Goal: Task Accomplishment & Management: Manage account settings

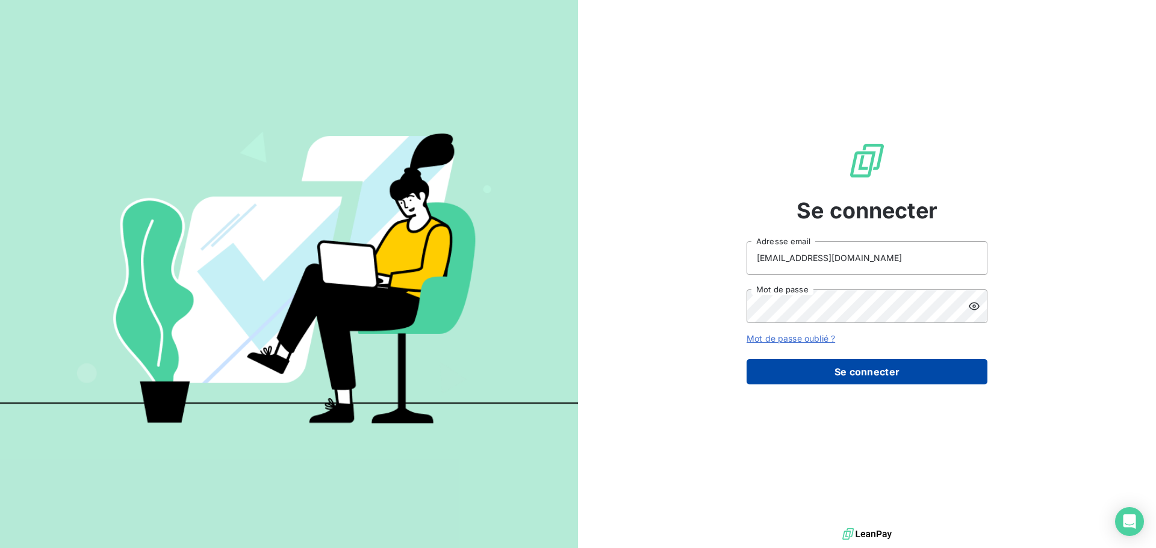
click at [827, 369] on button "Se connecter" at bounding box center [866, 371] width 241 height 25
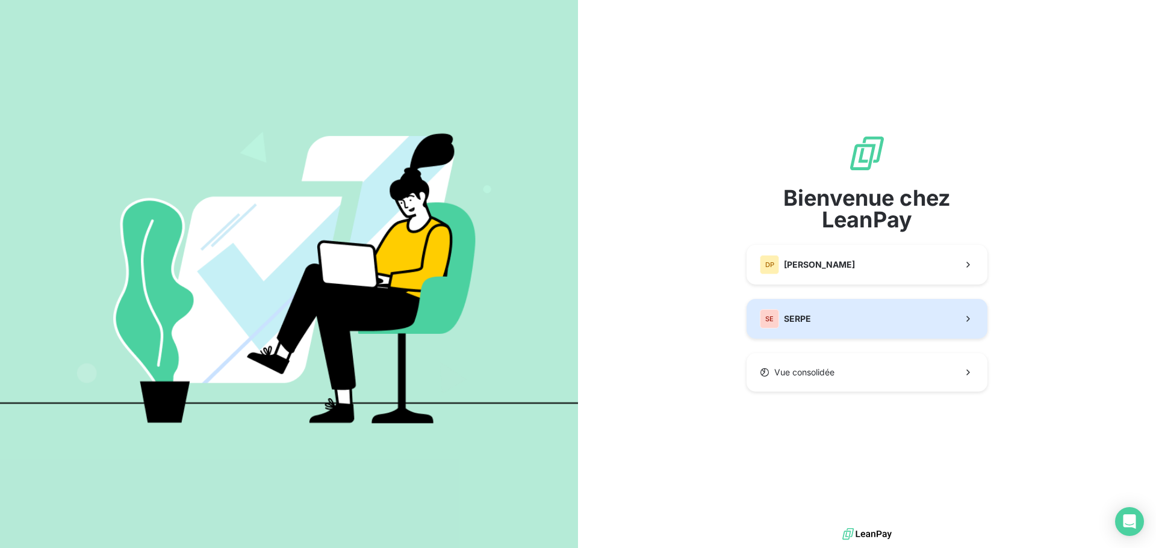
click at [834, 323] on button "SE SERPE" at bounding box center [866, 319] width 241 height 40
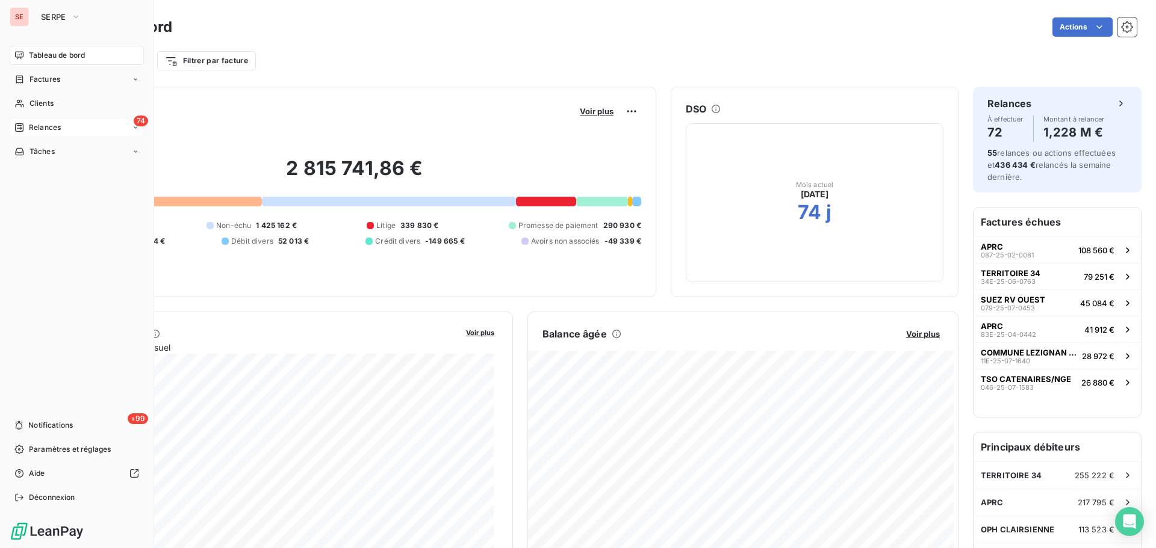
click at [33, 129] on span "Relances" at bounding box center [45, 127] width 32 height 11
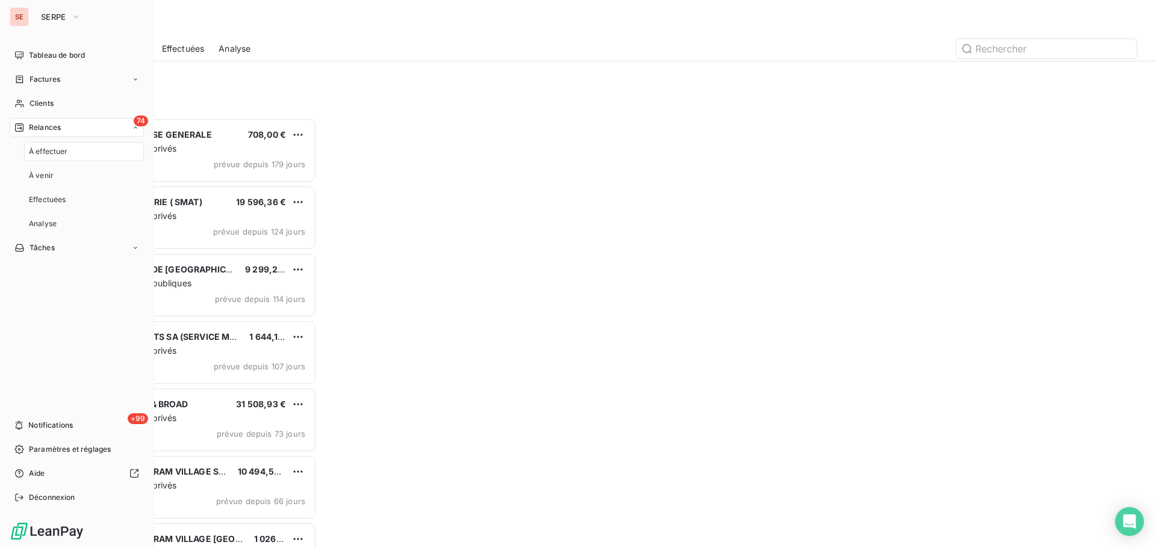
scroll to position [421, 250]
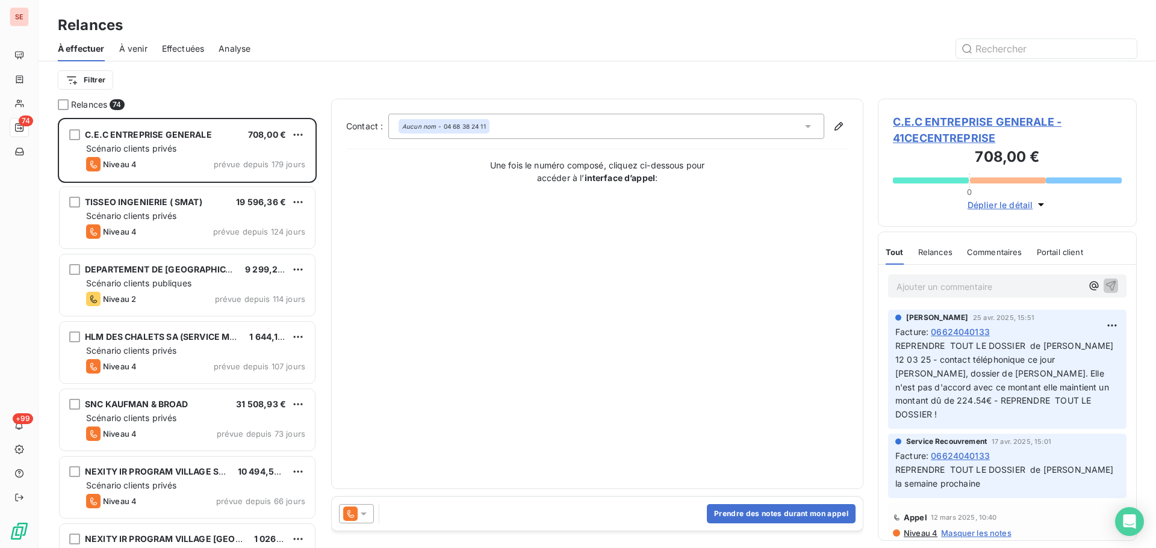
click at [133, 51] on span "À venir" at bounding box center [133, 49] width 28 height 12
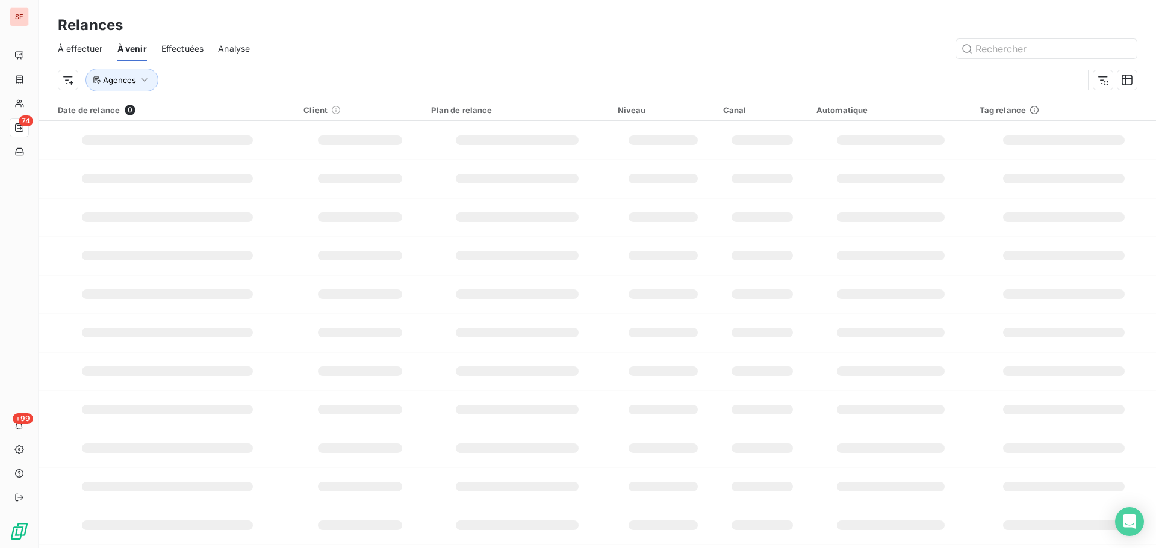
click at [94, 46] on span "À effectuer" at bounding box center [80, 49] width 45 height 12
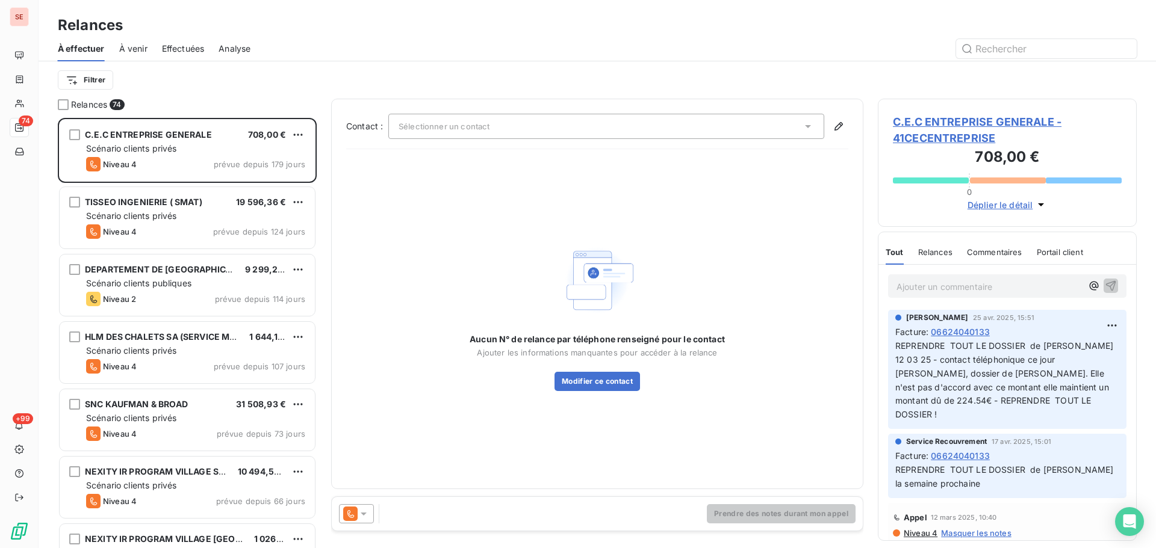
scroll to position [421, 250]
click at [102, 82] on html "SE 74 +99 Relances À effectuer À venir Effectuées Analyse Filtrer Relances 74 C…" at bounding box center [578, 274] width 1156 height 548
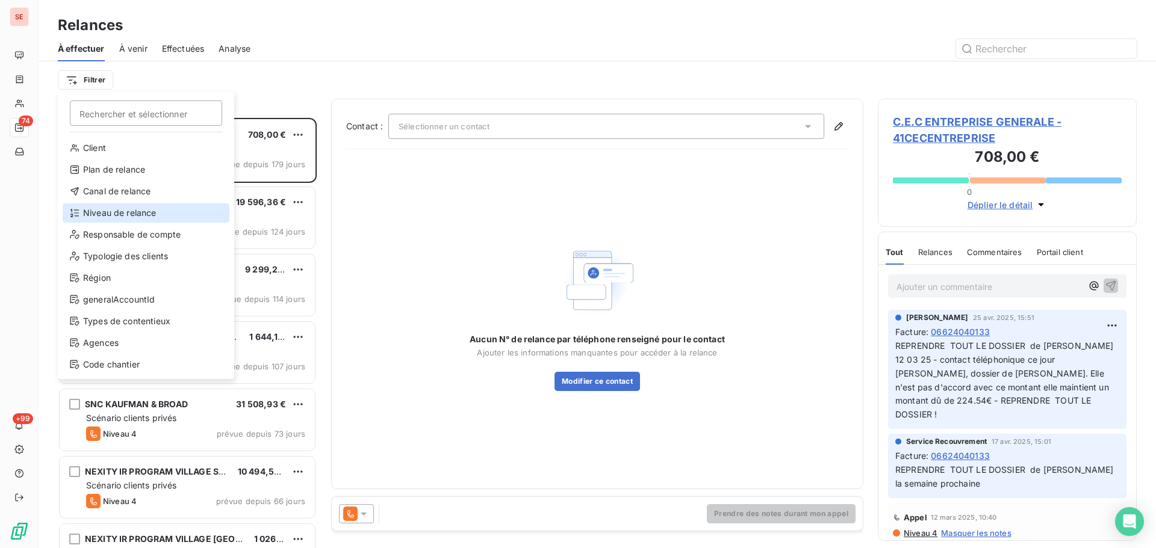
click at [142, 209] on div "Niveau de relance" at bounding box center [146, 212] width 167 height 19
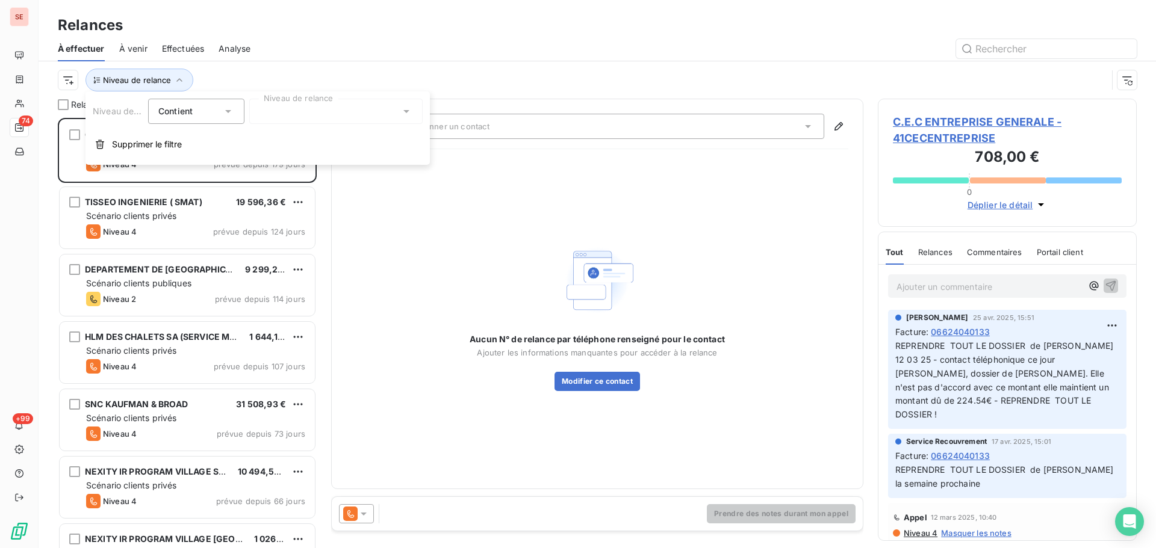
click at [276, 120] on div at bounding box center [335, 111] width 173 height 25
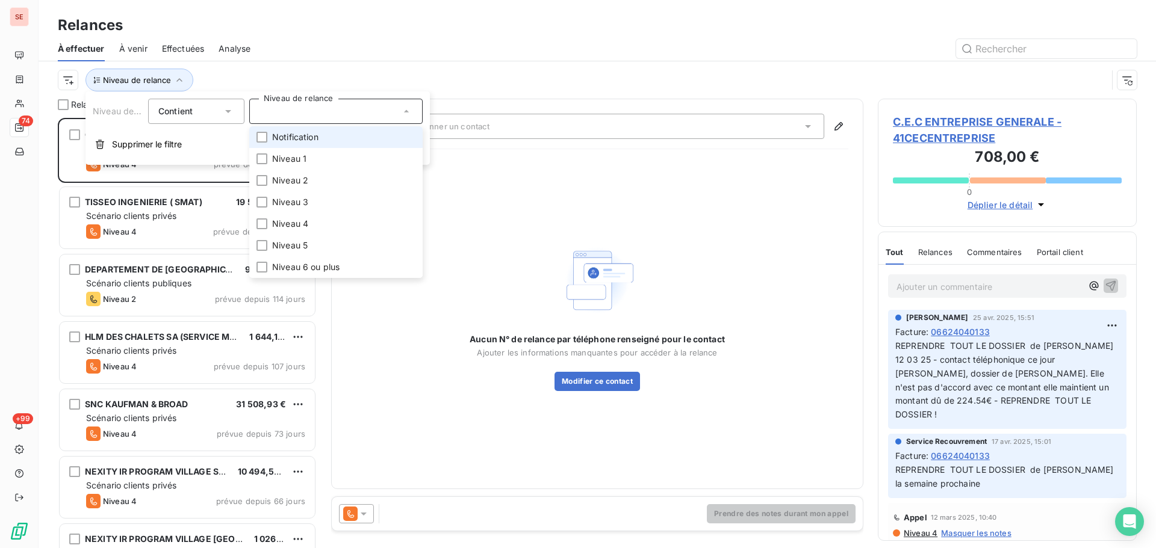
click at [282, 138] on span "Notification" at bounding box center [295, 137] width 46 height 12
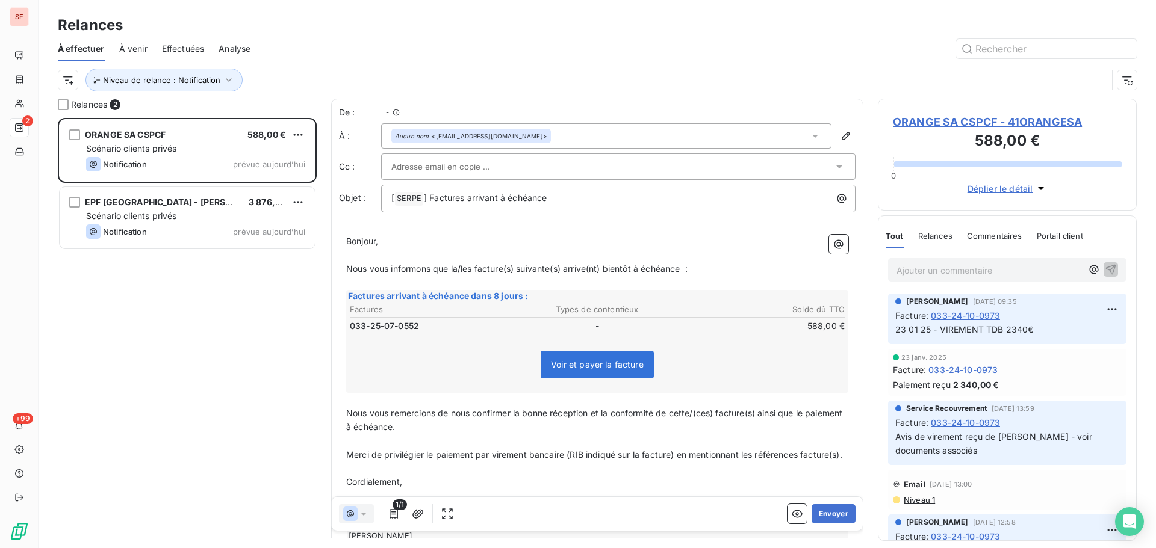
scroll to position [421, 250]
click at [223, 82] on icon "button" at bounding box center [229, 80] width 12 height 12
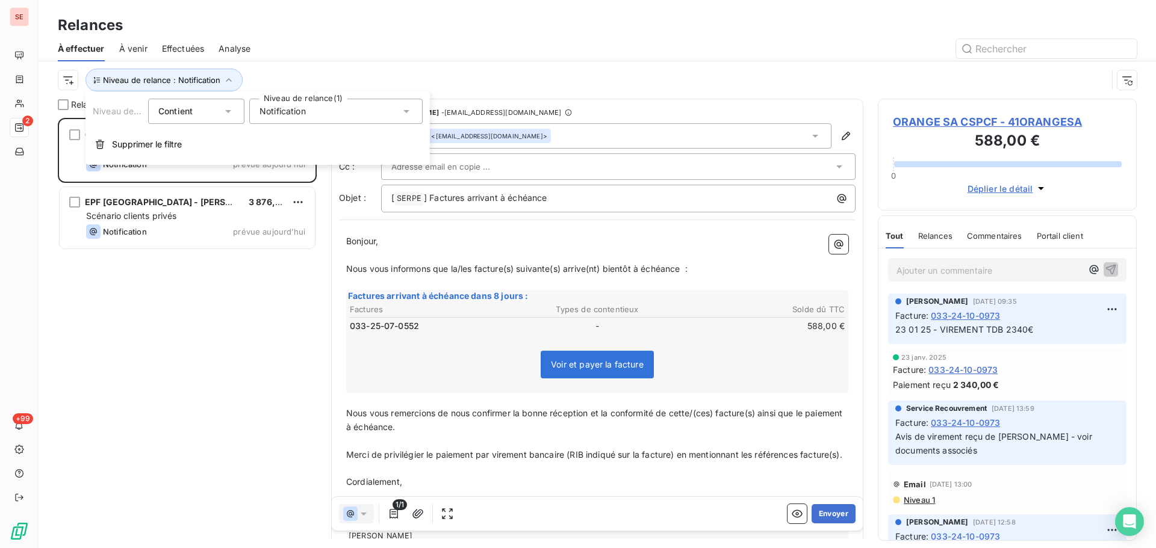
click at [282, 116] on span "Notification" at bounding box center [282, 111] width 46 height 12
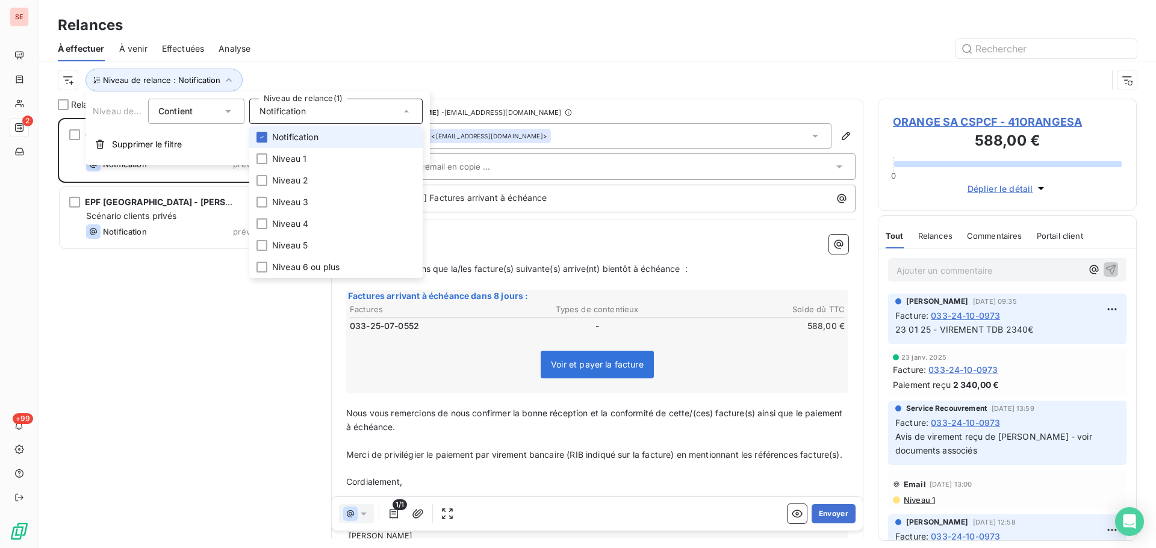
drag, startPoint x: 284, startPoint y: 134, endPoint x: 284, endPoint y: 141, distance: 7.2
click at [284, 134] on span "Notification" at bounding box center [295, 137] width 46 height 12
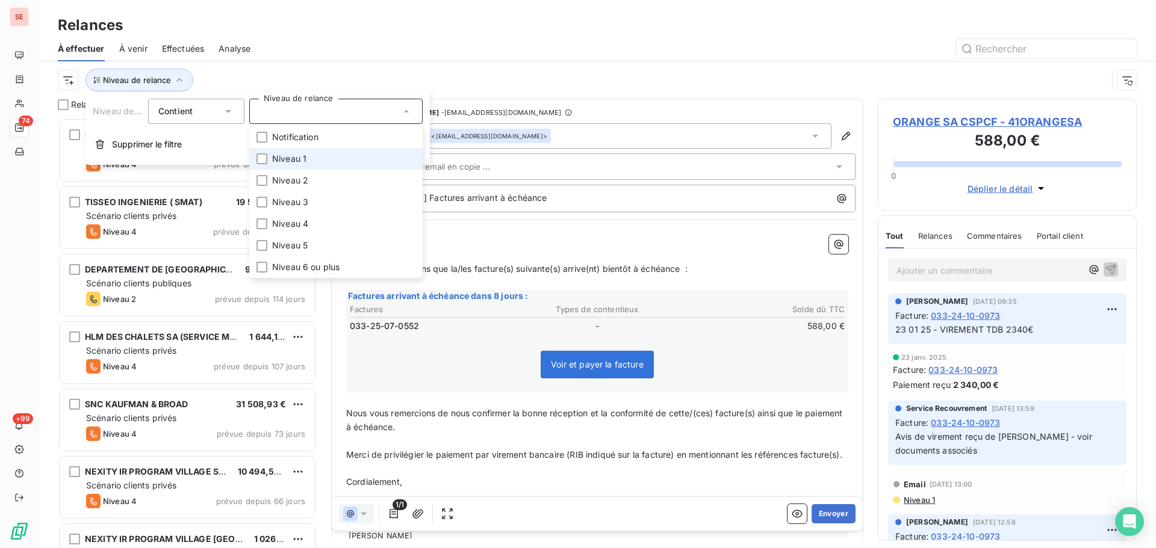
click at [285, 155] on span "Niveau 1" at bounding box center [289, 159] width 34 height 12
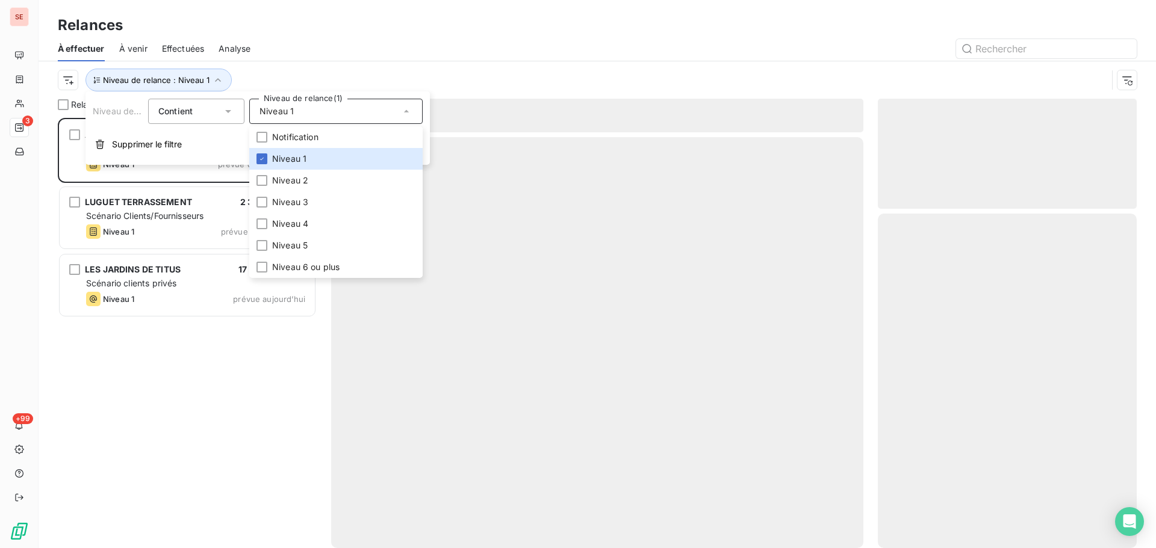
scroll to position [421, 250]
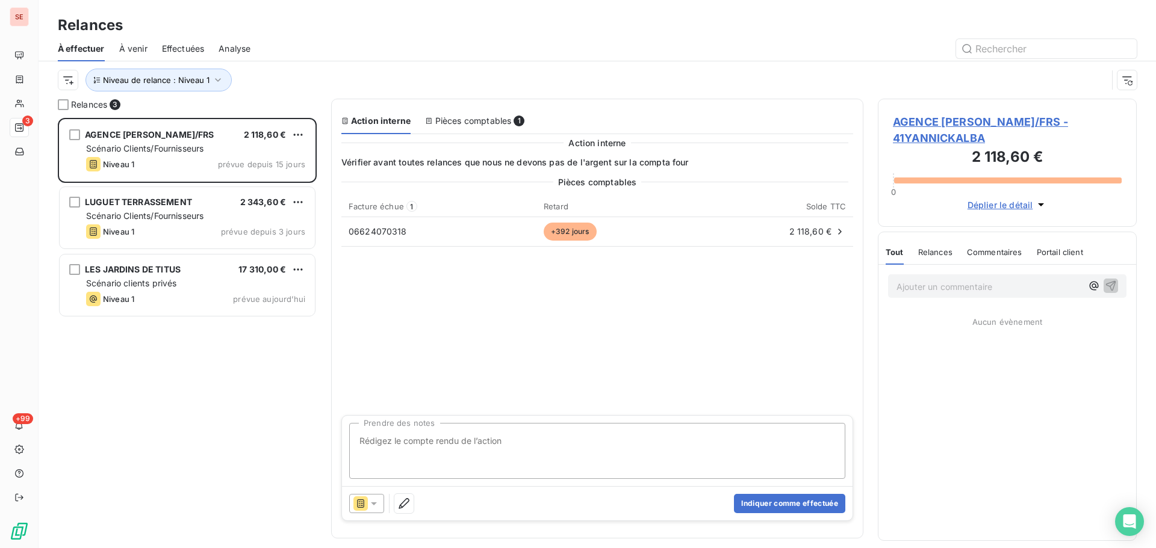
click at [312, 68] on div "Niveau de relance : Niveau 1" at bounding box center [597, 79] width 1079 height 37
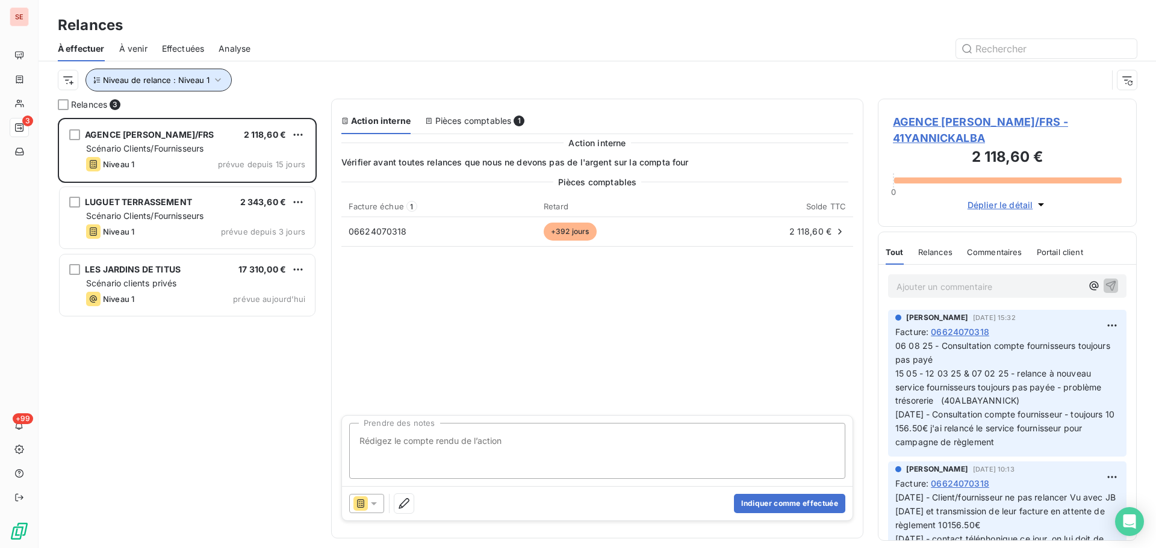
click at [157, 79] on span "Niveau de relance : Niveau 1" at bounding box center [156, 80] width 107 height 10
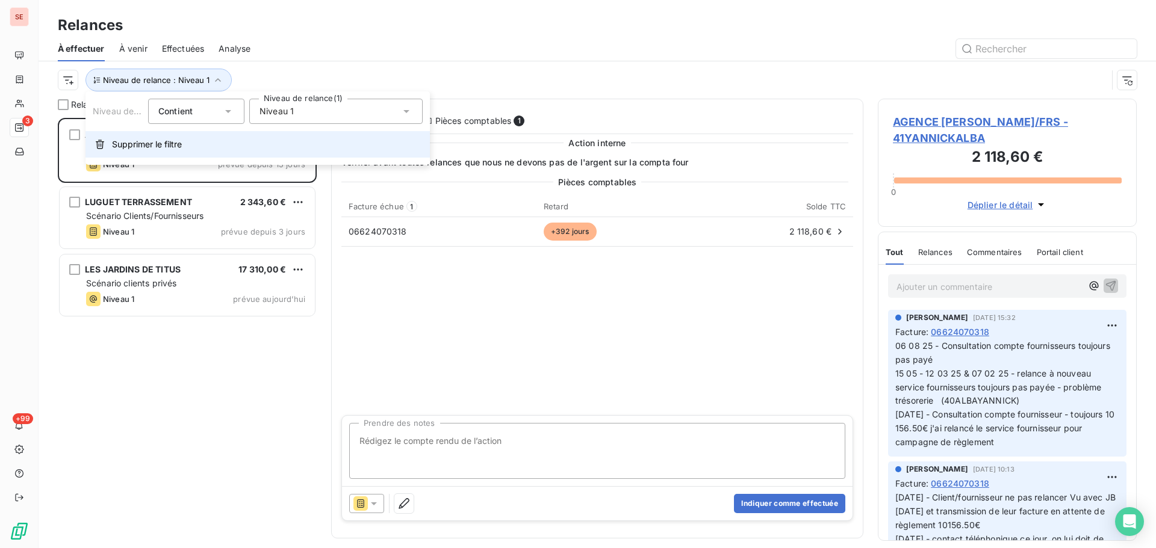
click at [146, 148] on span "Supprimer le filtre" at bounding box center [147, 144] width 70 height 12
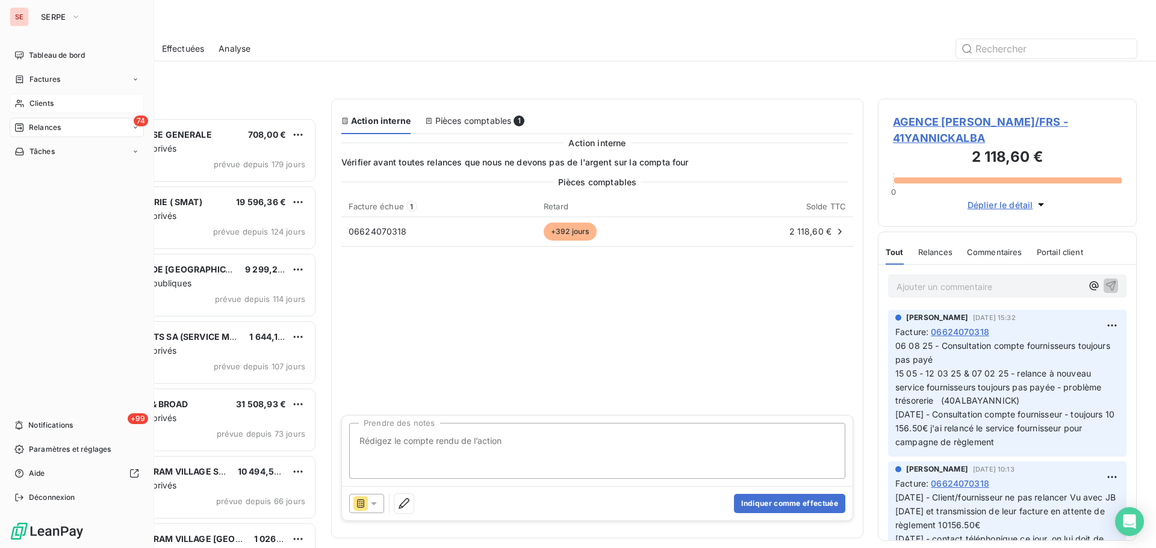
click at [29, 105] on span "Clients" at bounding box center [41, 103] width 24 height 11
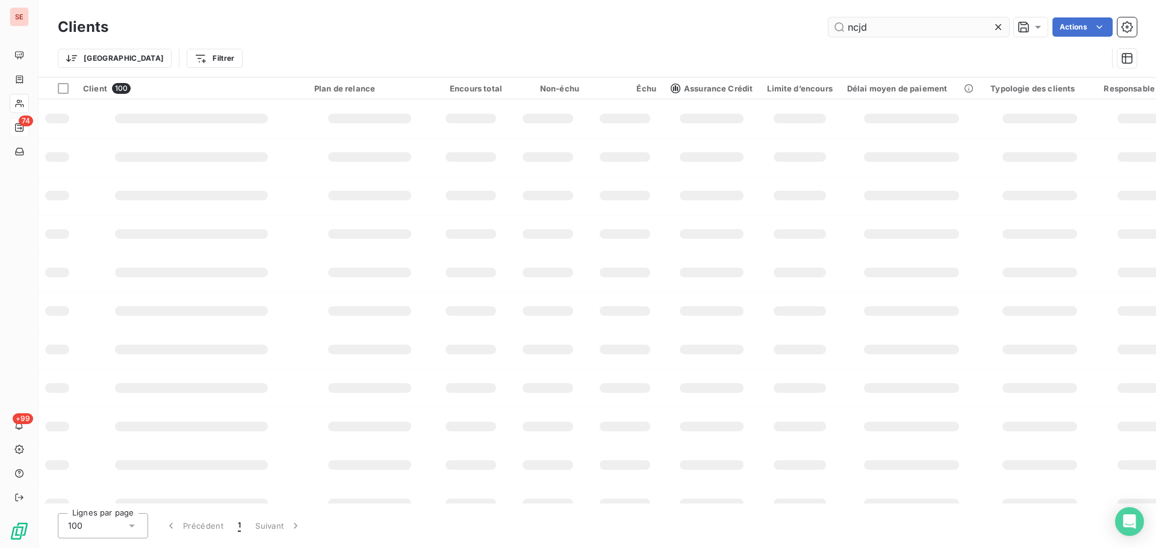
click at [916, 25] on input "ncjd" at bounding box center [918, 26] width 181 height 19
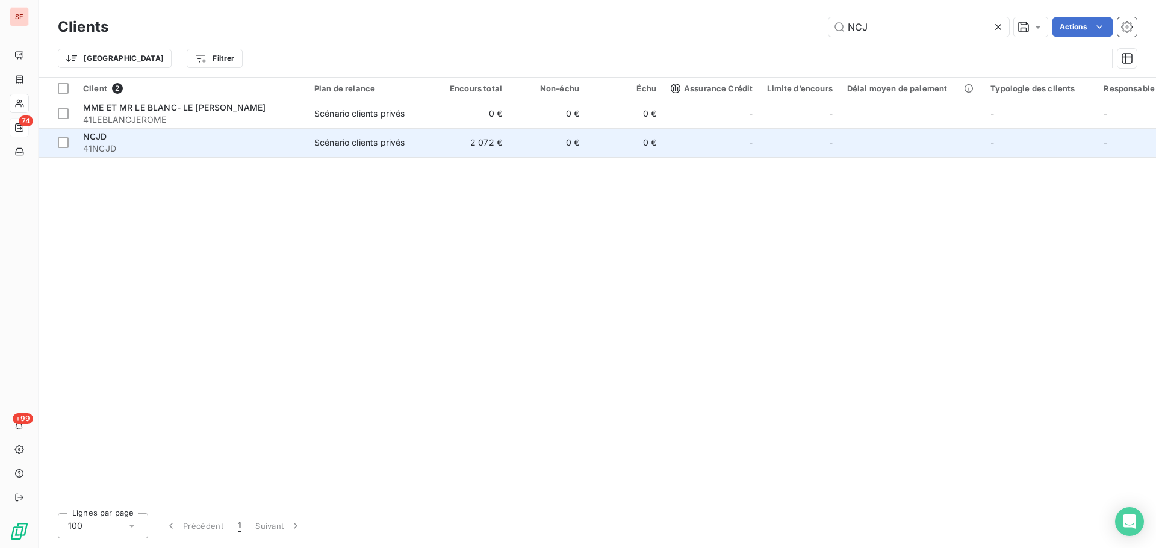
type input "NCJ"
click at [465, 145] on td "2 072 €" at bounding box center [470, 142] width 77 height 29
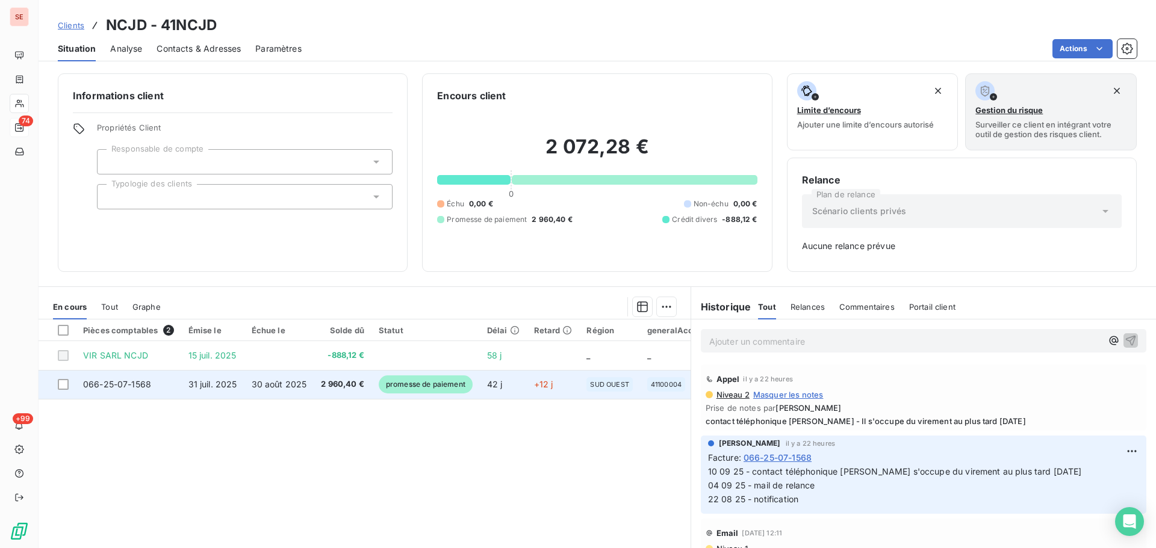
click at [283, 379] on td "30 août 2025" at bounding box center [279, 384] width 70 height 29
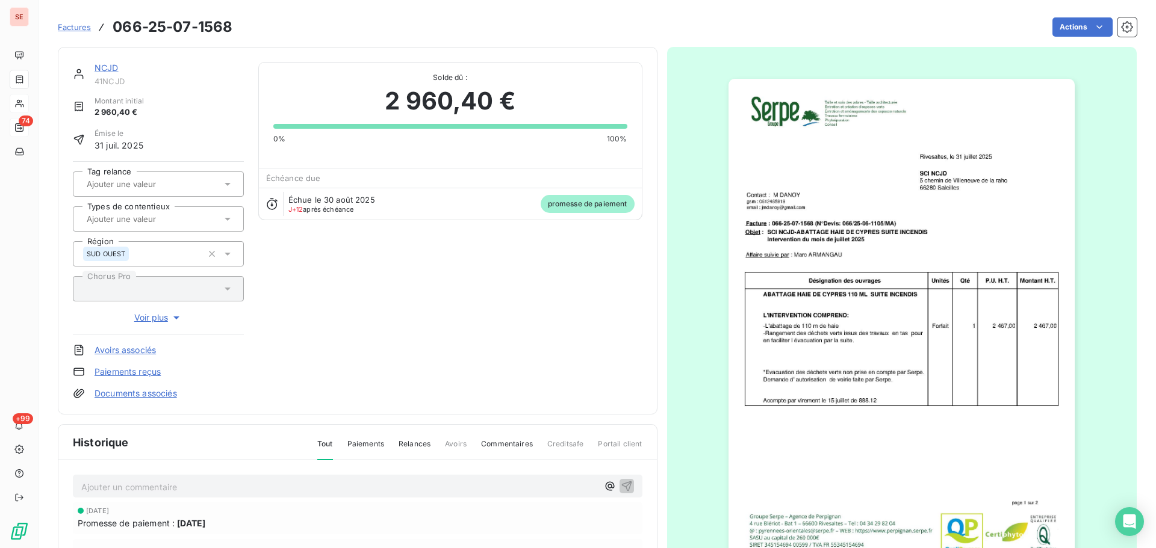
click at [274, 486] on p "Ajouter un commentaire ﻿" at bounding box center [339, 487] width 517 height 15
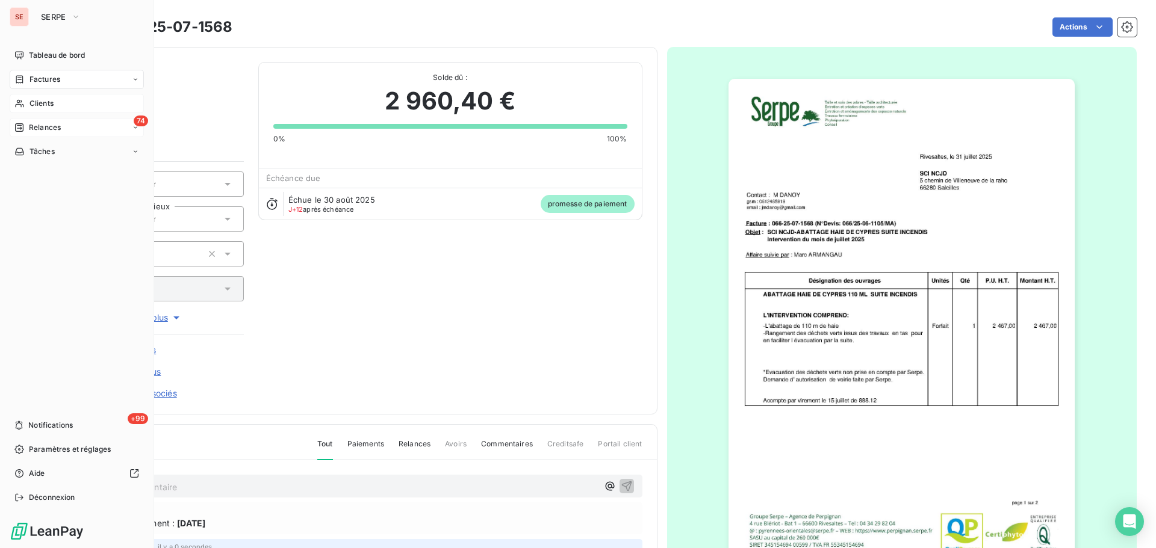
click at [36, 106] on span "Clients" at bounding box center [41, 103] width 24 height 11
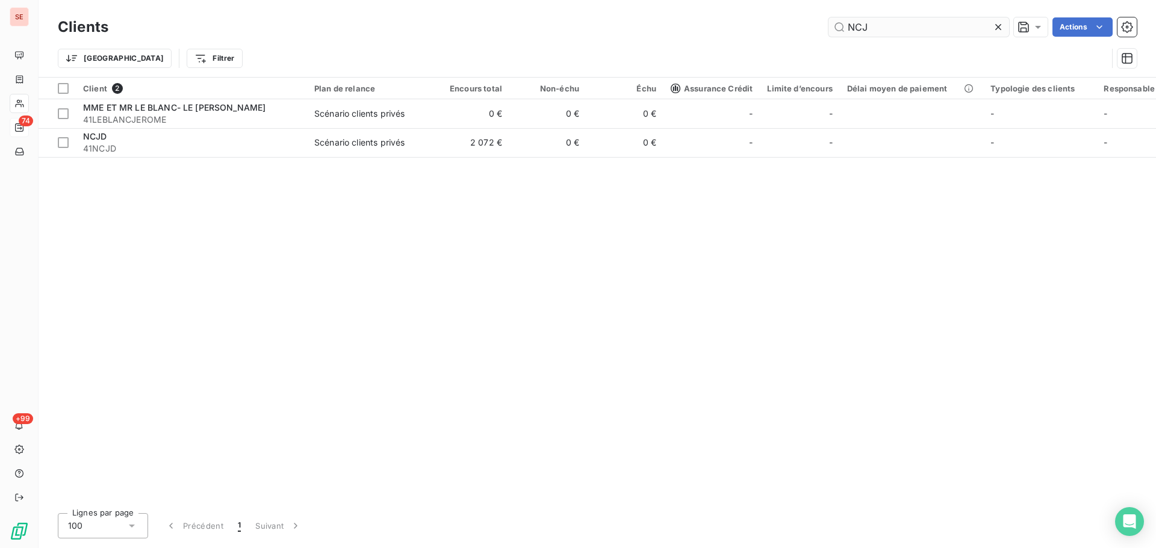
click at [887, 24] on input "NCJ" at bounding box center [918, 26] width 181 height 19
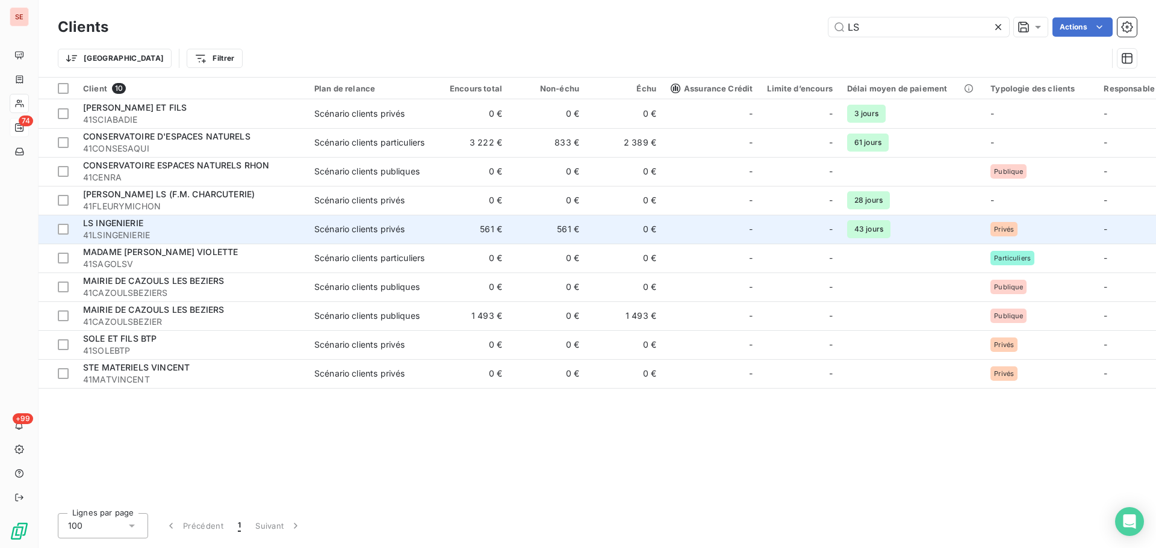
type input "LS"
click at [155, 229] on span "41LSINGENIERIE" at bounding box center [191, 235] width 217 height 12
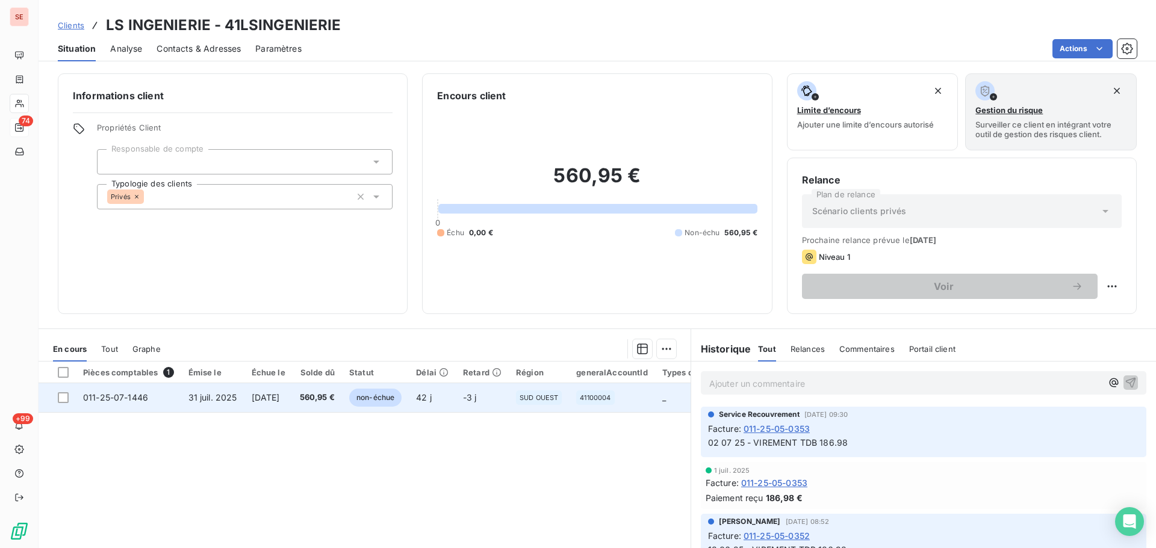
click at [320, 400] on span "560,95 €" at bounding box center [317, 398] width 35 height 12
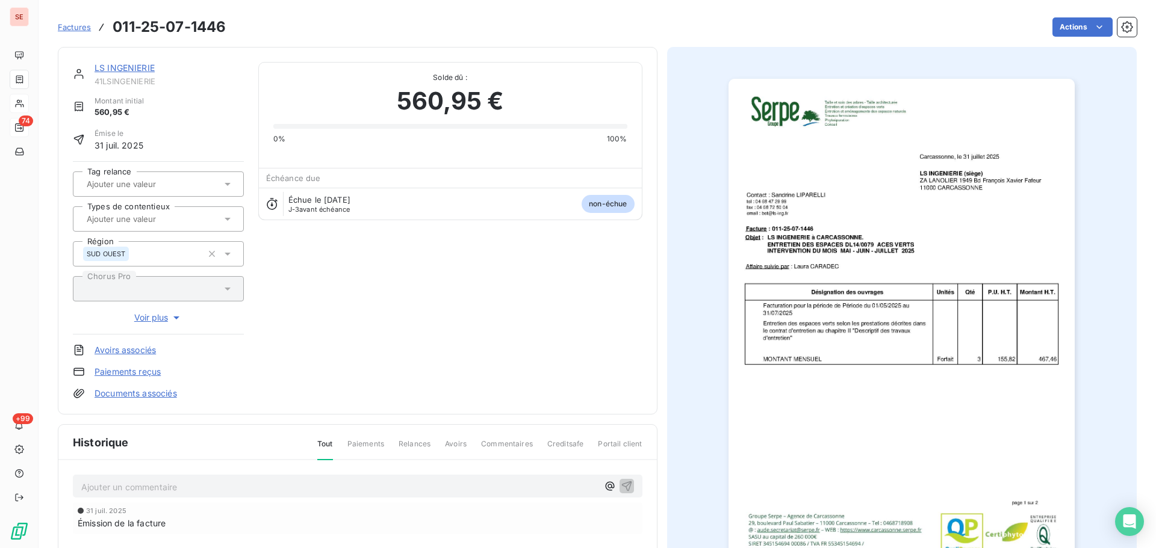
click at [296, 486] on p "Ajouter un commentaire ﻿" at bounding box center [339, 487] width 517 height 15
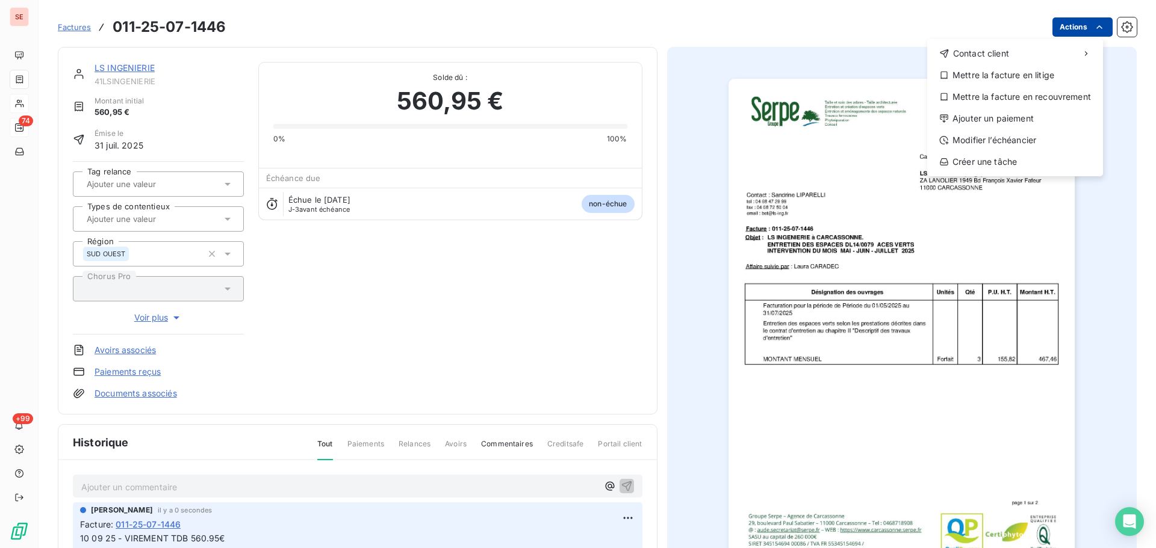
click at [1060, 23] on html "SE 74 +99 Factures [PHONE_NUMBER] Actions Contact client Mettre la facture en l…" at bounding box center [578, 274] width 1156 height 548
click at [982, 117] on div "Ajouter un paiement" at bounding box center [1015, 118] width 166 height 19
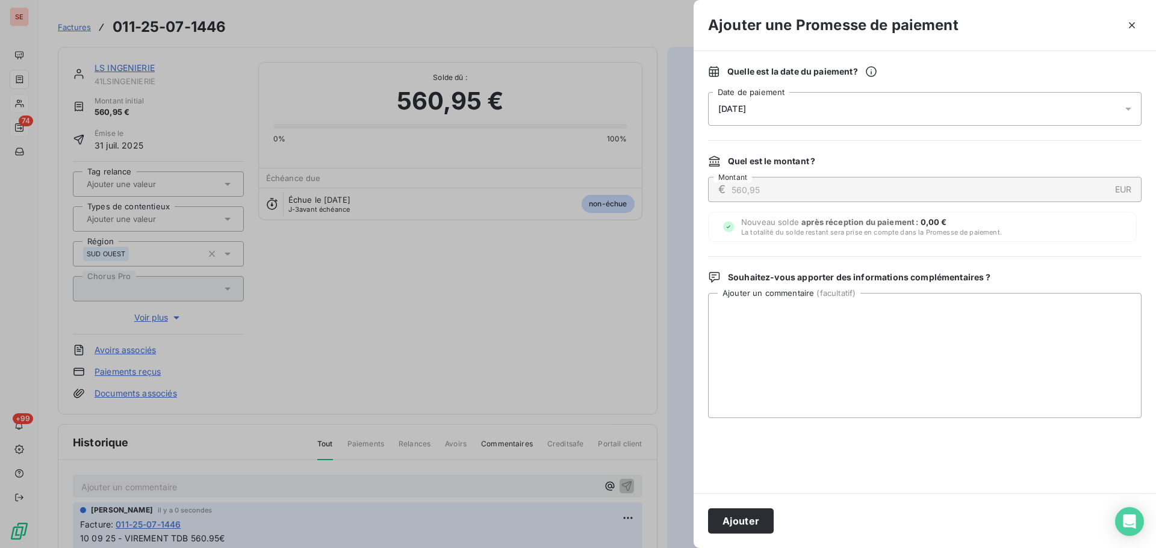
click at [930, 105] on div "[DATE]" at bounding box center [924, 109] width 433 height 34
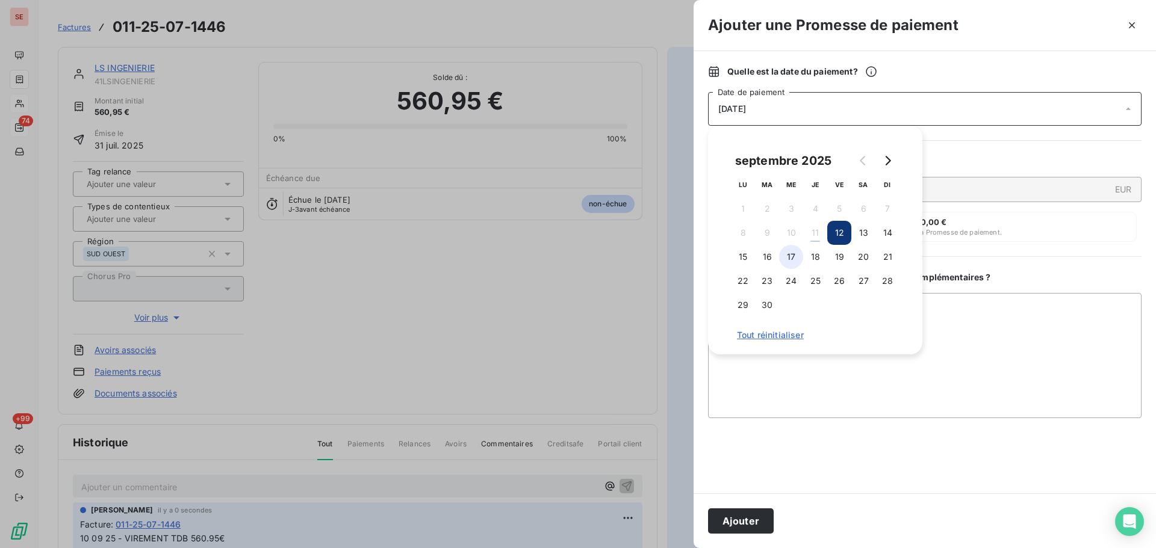
click at [797, 252] on button "17" at bounding box center [791, 257] width 24 height 24
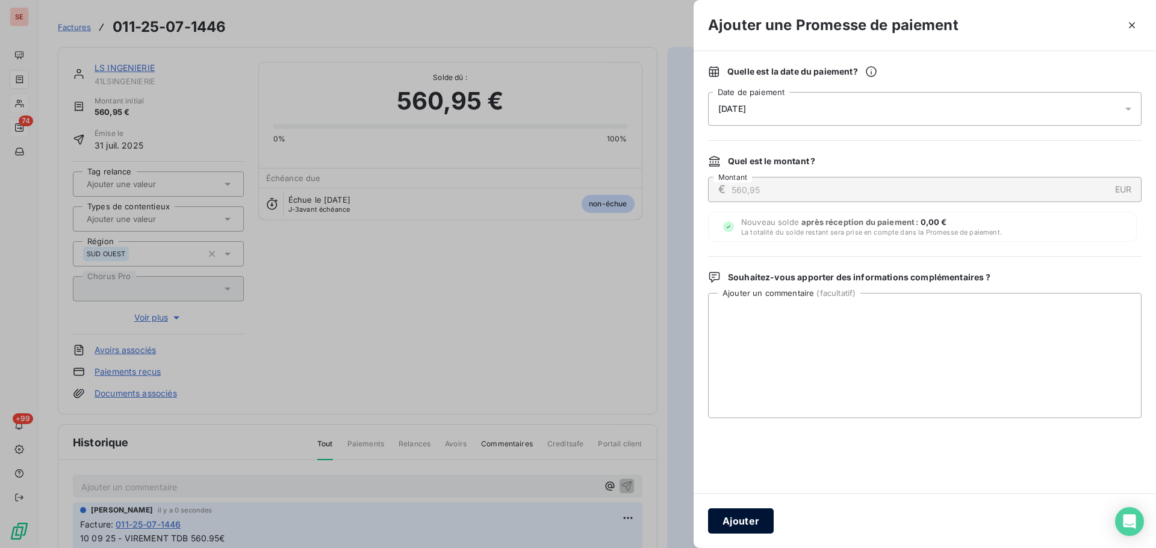
click at [747, 527] on button "Ajouter" at bounding box center [741, 521] width 66 height 25
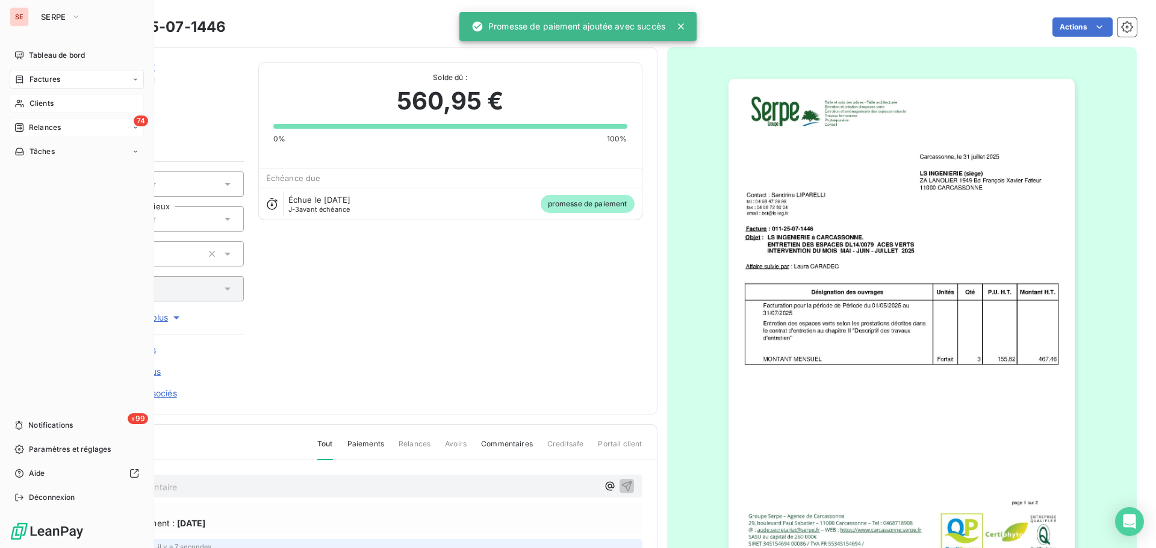
click at [21, 86] on div "Factures" at bounding box center [77, 79] width 134 height 19
click at [45, 123] on span "Relances" at bounding box center [45, 127] width 32 height 11
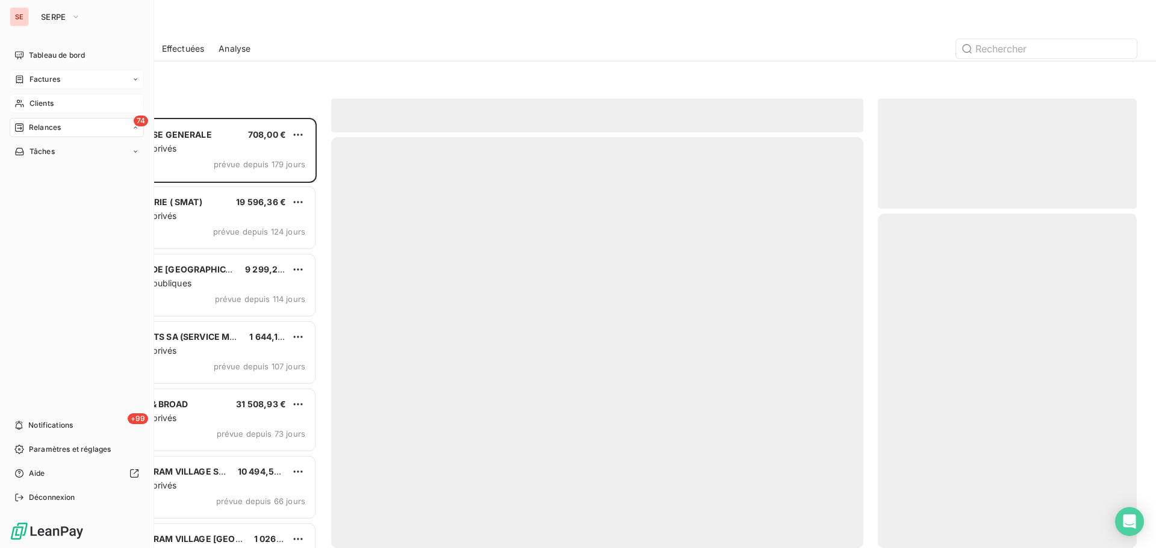
scroll to position [421, 250]
click at [58, 79] on span "Factures" at bounding box center [44, 79] width 31 height 11
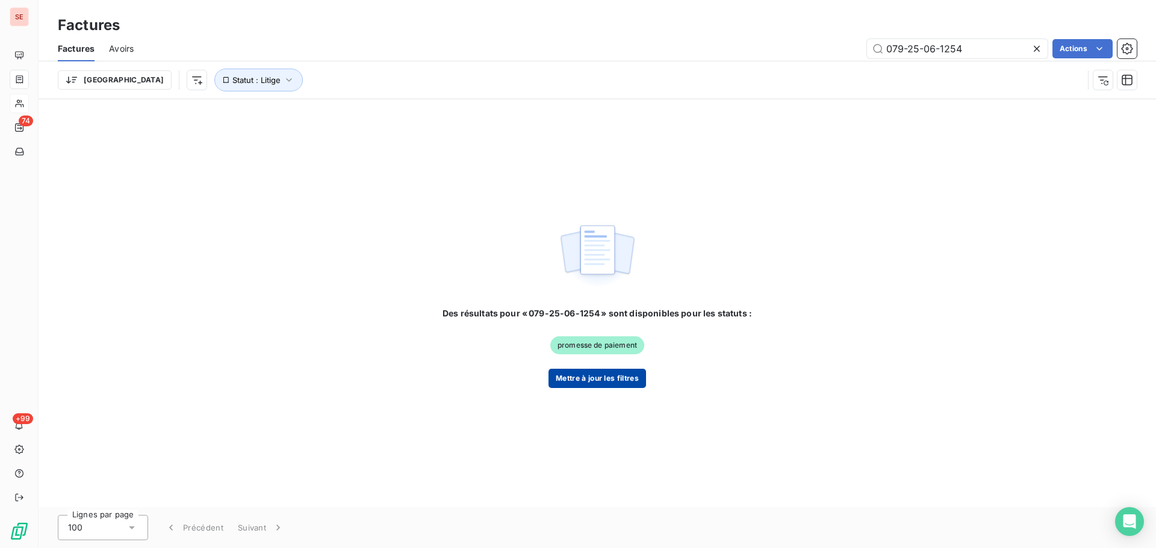
type input "079-25-06-1254"
click at [614, 386] on button "Mettre à jour les filtres" at bounding box center [597, 378] width 98 height 19
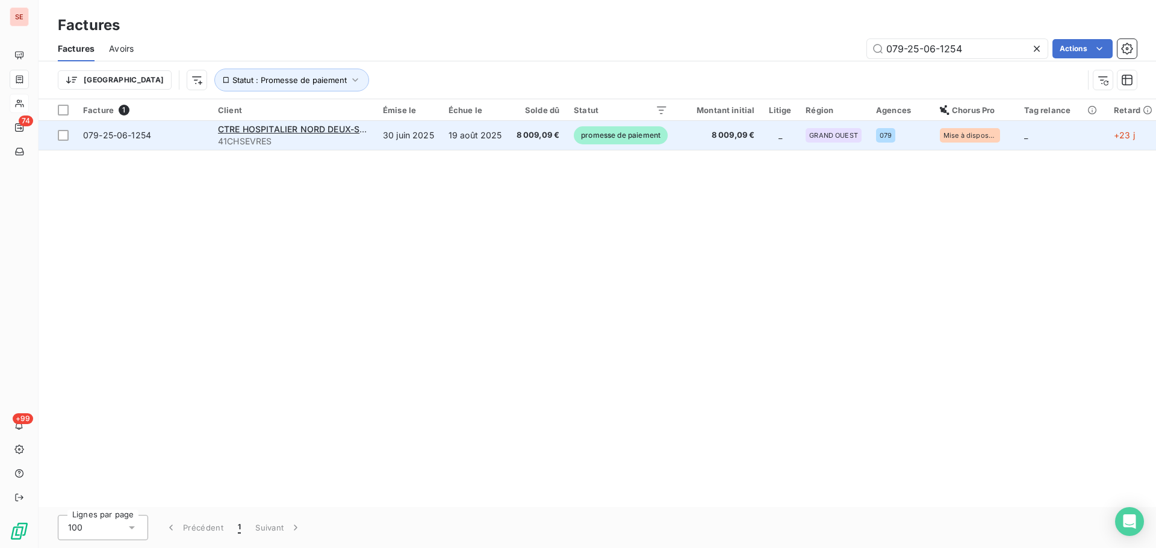
click at [439, 140] on td "30 juin 2025" at bounding box center [409, 135] width 66 height 29
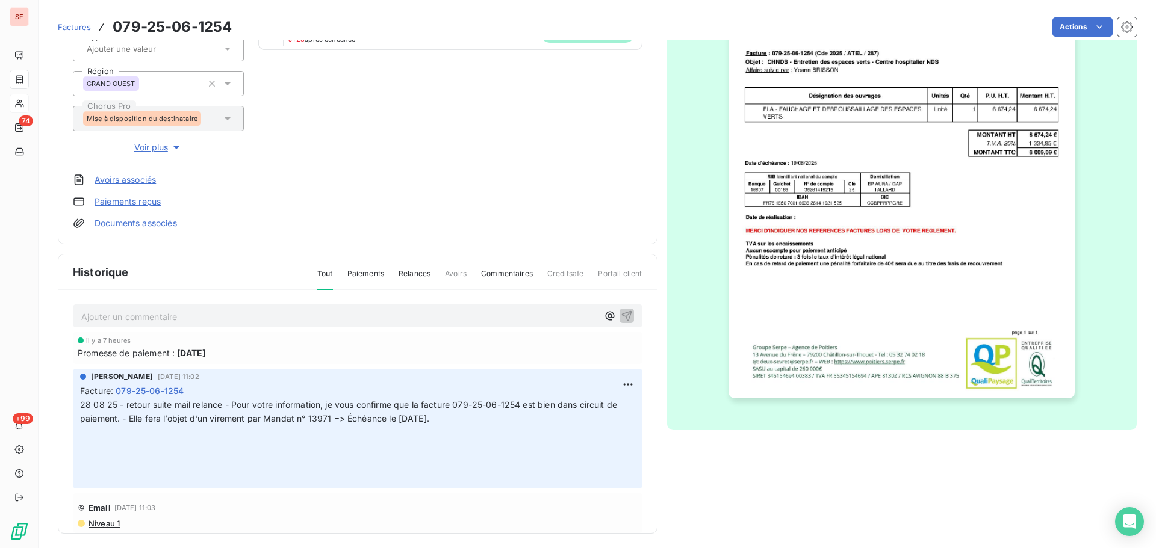
scroll to position [176, 0]
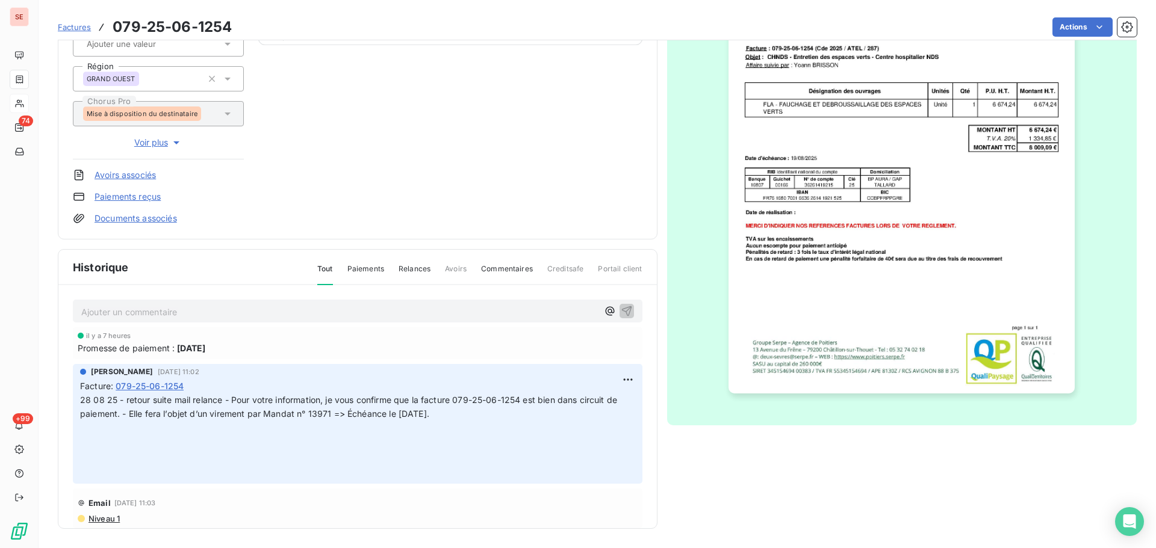
click at [237, 319] on p "Ajouter un commentaire ﻿" at bounding box center [339, 312] width 517 height 15
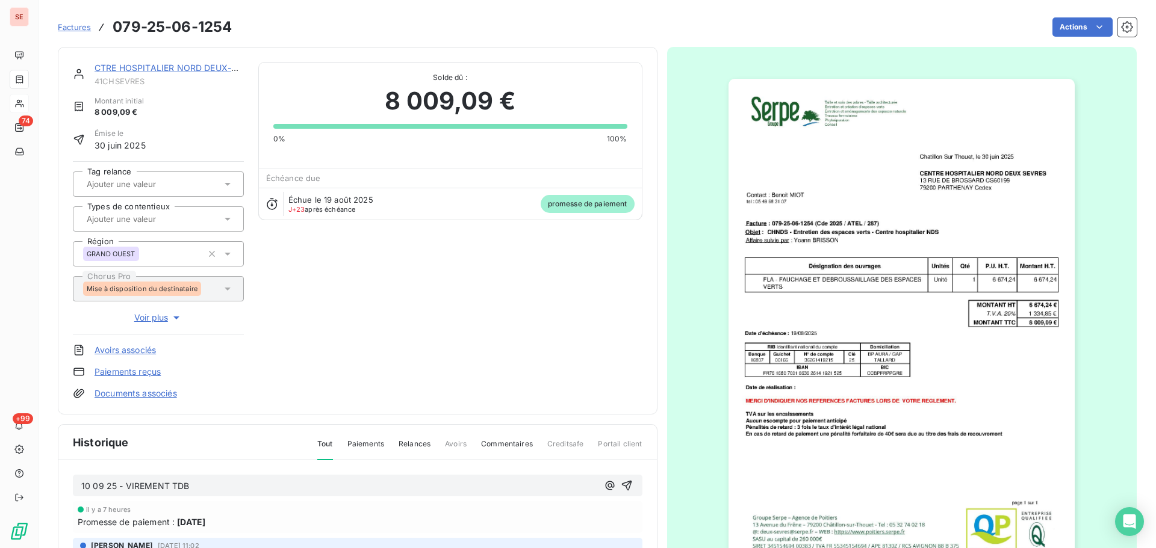
click at [240, 494] on div "10 09 25 - VIREMENT TDB" at bounding box center [358, 486] width 570 height 22
click at [240, 487] on p "10 09 25 - VIREMENT TDB" at bounding box center [339, 487] width 517 height 14
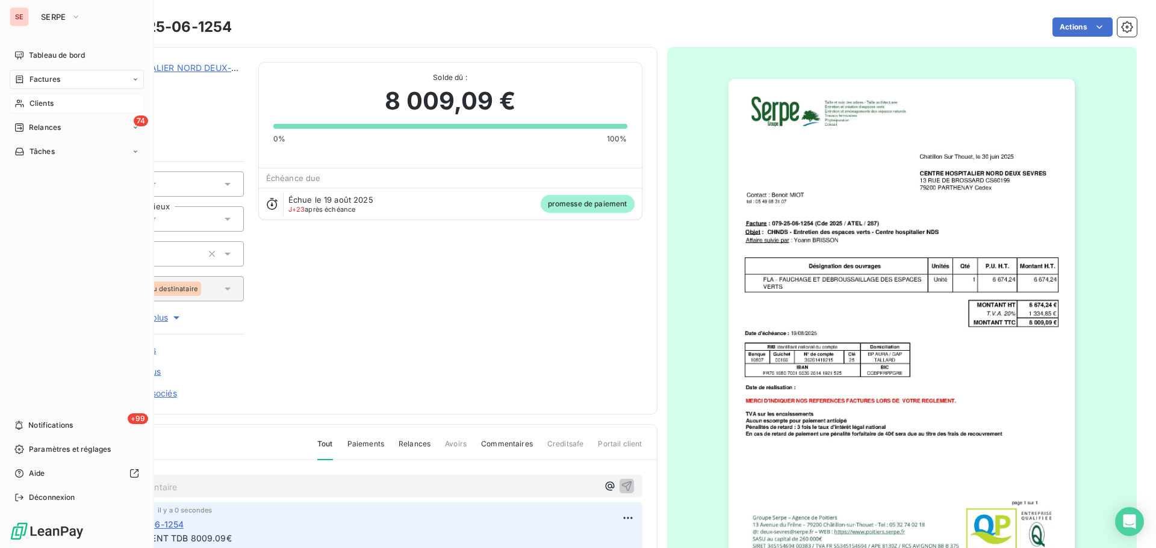
click at [31, 79] on span "Factures" at bounding box center [44, 79] width 31 height 11
click at [42, 131] on span "Relances" at bounding box center [45, 127] width 32 height 11
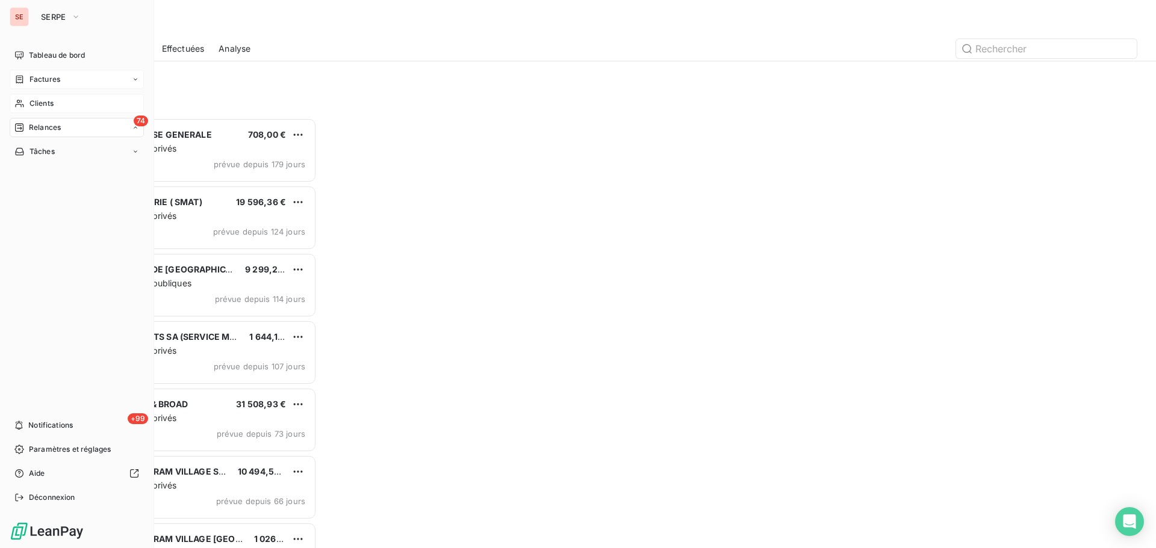
scroll to position [421, 250]
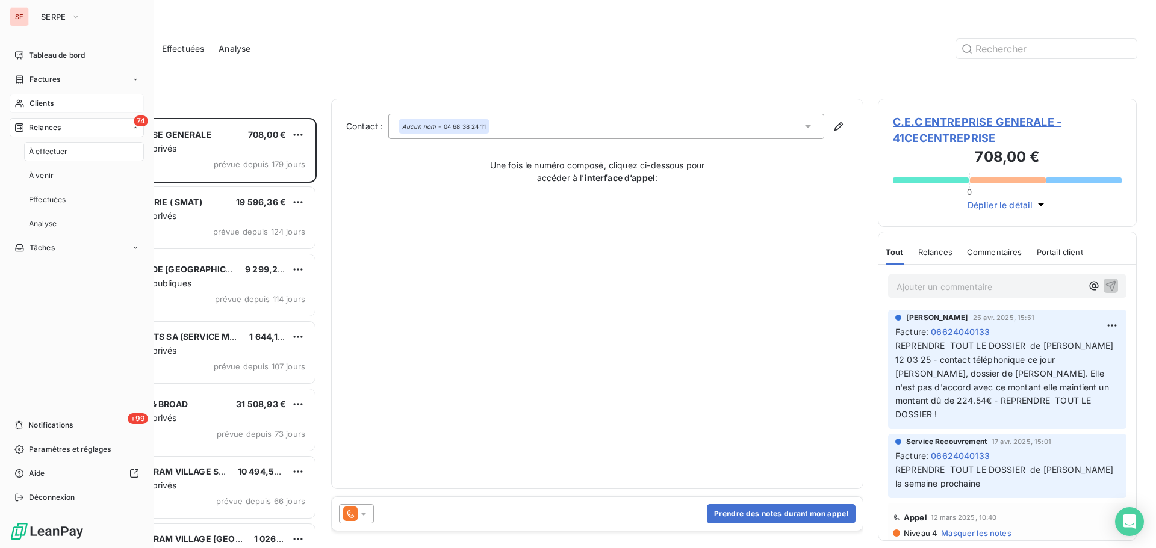
click at [46, 76] on span "Factures" at bounding box center [44, 79] width 31 height 11
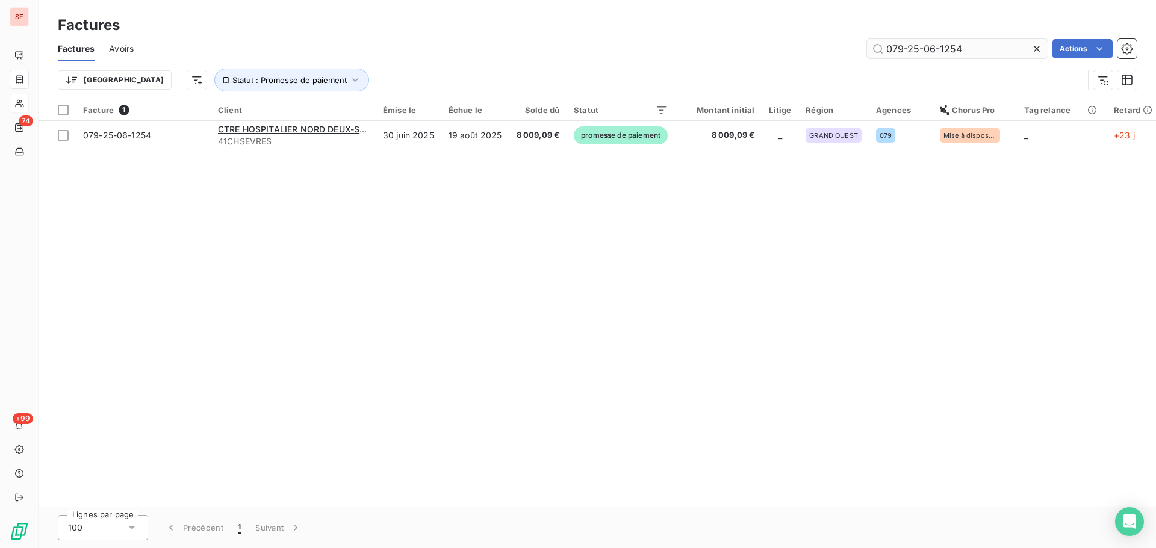
click at [996, 46] on input "079-25-06-1254" at bounding box center [957, 48] width 181 height 19
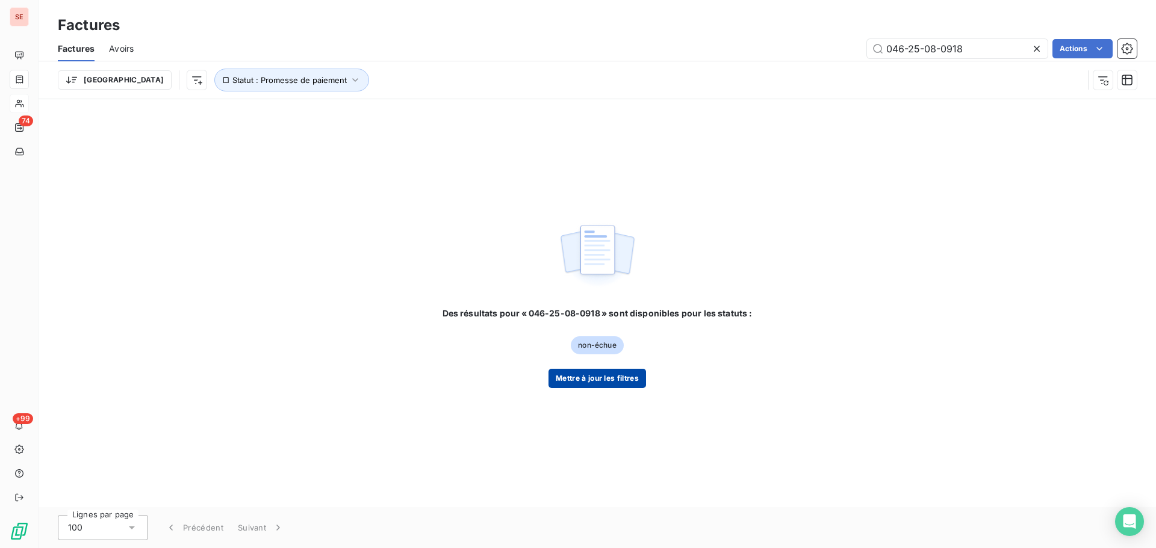
type input "046-25-08-0918"
click at [622, 385] on button "Mettre à jour les filtres" at bounding box center [597, 378] width 98 height 19
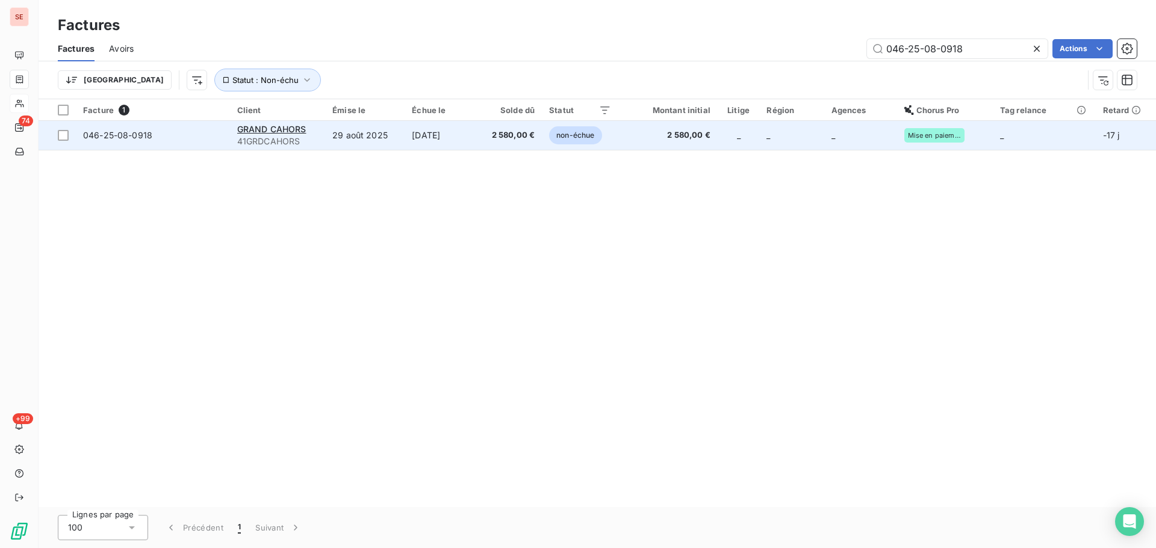
click at [394, 139] on td "29 août 2025" at bounding box center [364, 135] width 79 height 29
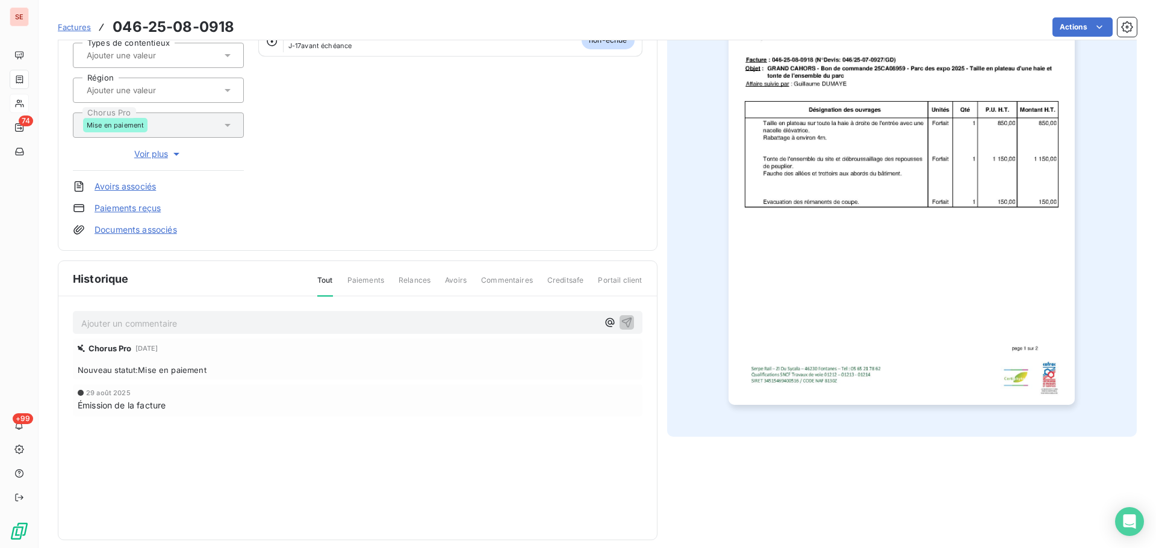
scroll to position [165, 0]
click at [288, 326] on p "Ajouter un commentaire ﻿" at bounding box center [339, 322] width 517 height 15
click at [171, 324] on p "Ajouter un commentaire ﻿" at bounding box center [339, 322] width 517 height 15
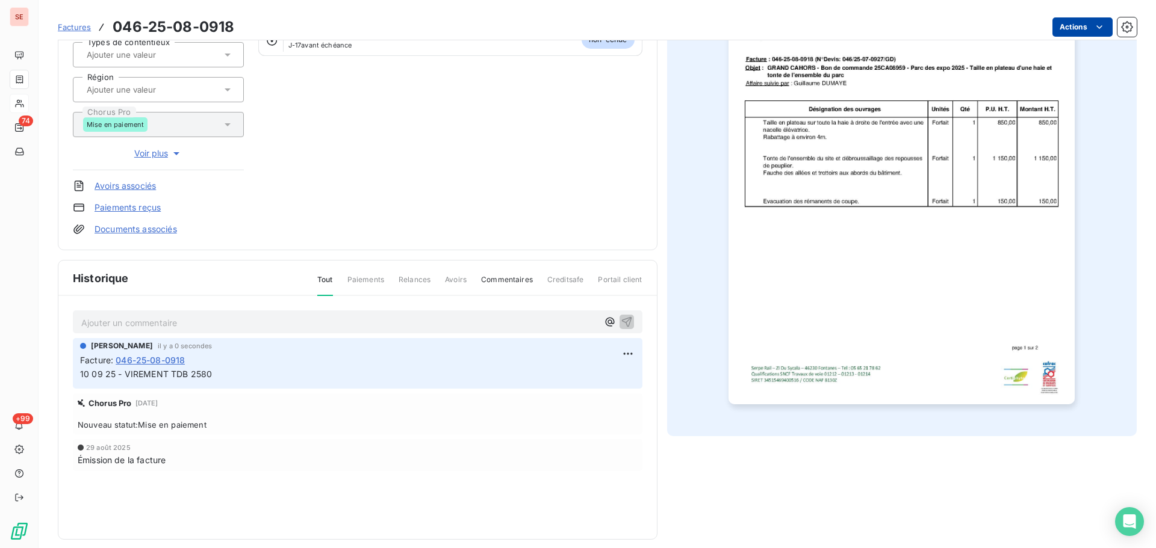
click at [1058, 28] on html "SE 74 +99 Factures 046-25-08-0918 Actions GRAND CAHORS 41GRDCAHORS Montant init…" at bounding box center [578, 274] width 1156 height 548
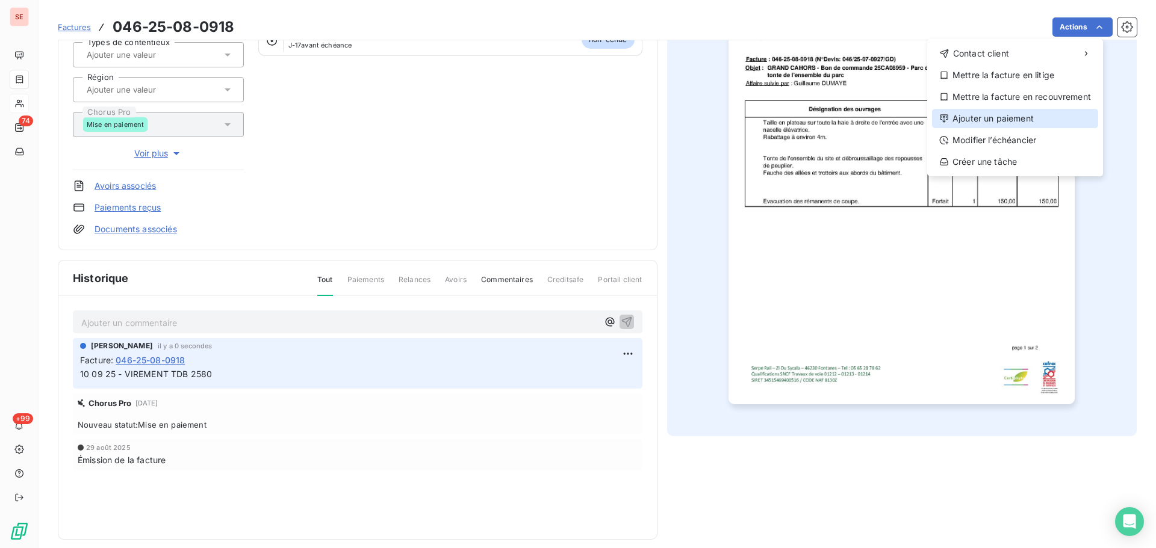
click at [1017, 123] on div "Ajouter un paiement" at bounding box center [1015, 118] width 166 height 19
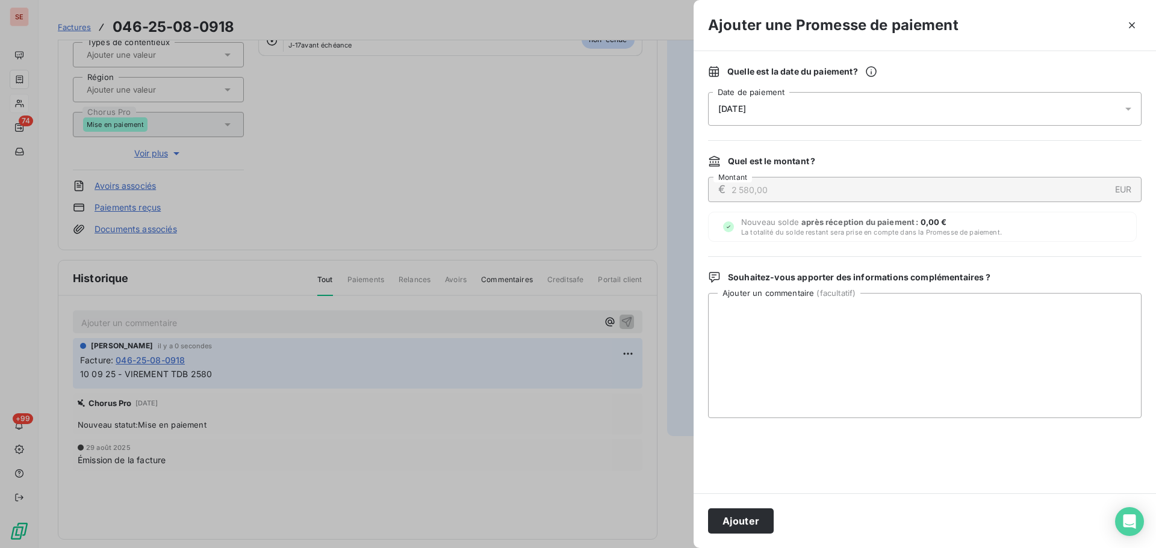
click at [966, 94] on div "[DATE]" at bounding box center [924, 109] width 433 height 34
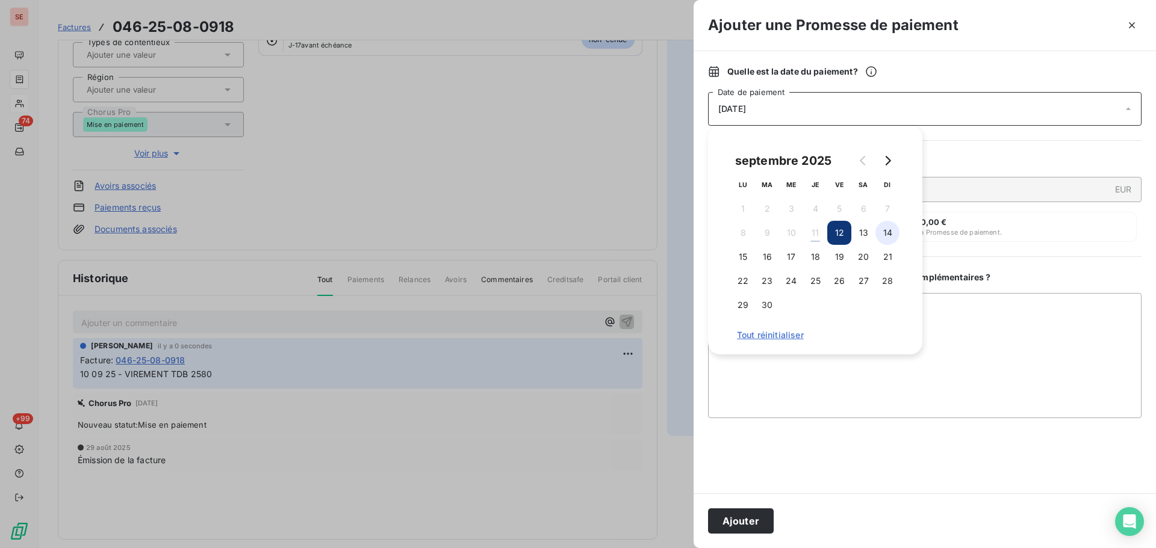
click at [893, 225] on button "14" at bounding box center [887, 233] width 24 height 24
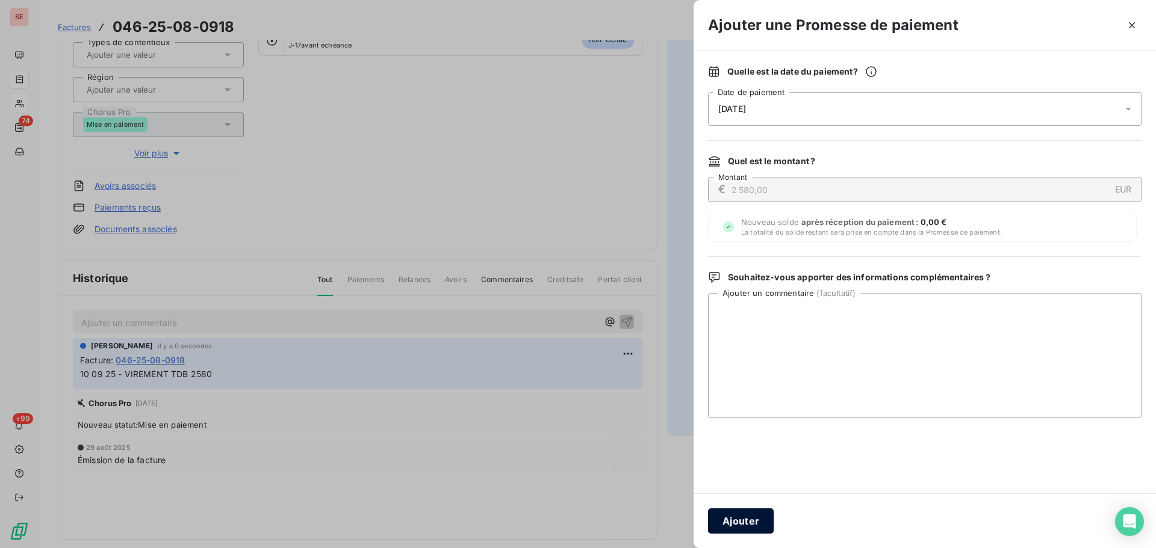
click at [739, 521] on button "Ajouter" at bounding box center [741, 521] width 66 height 25
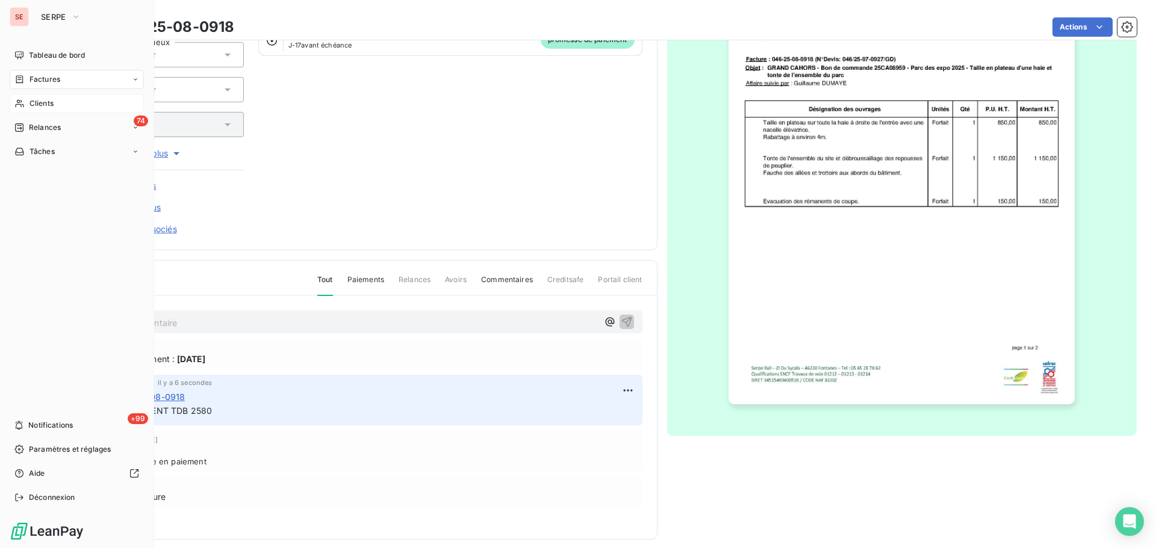
click at [20, 103] on icon at bounding box center [19, 104] width 10 height 10
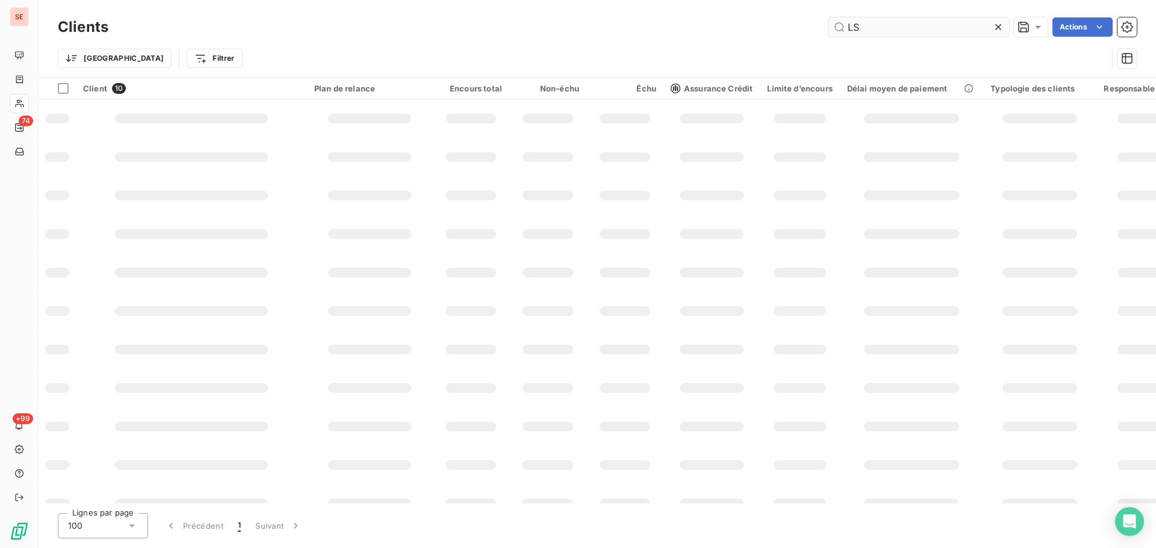
click at [873, 31] on input "LS" at bounding box center [918, 26] width 181 height 19
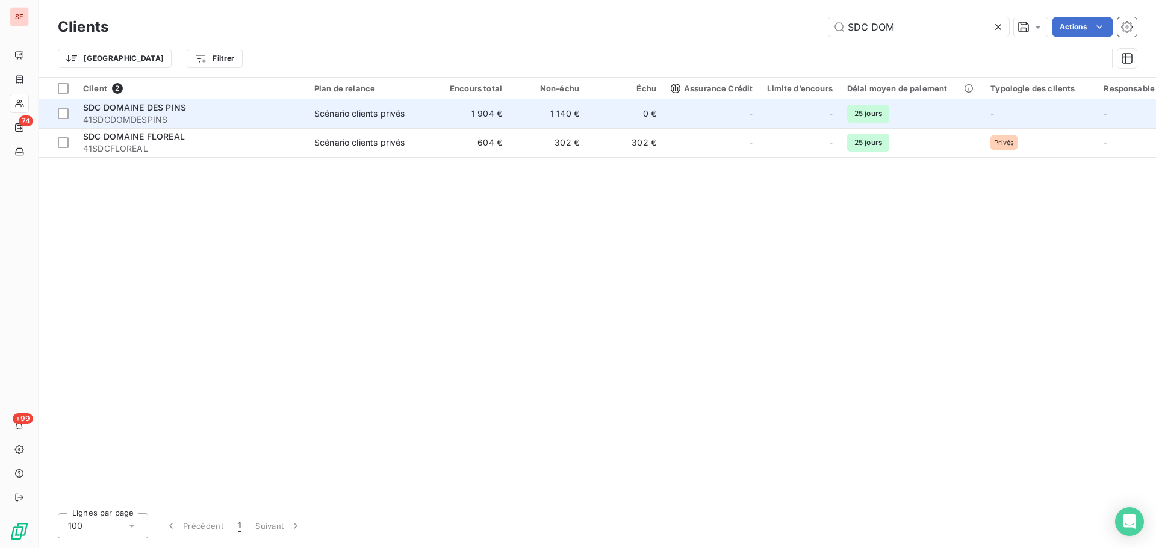
type input "SDC DOM"
click at [277, 127] on td "SDC DOMAINE DES PINS 41SDCDOMDESPINS" at bounding box center [191, 113] width 231 height 29
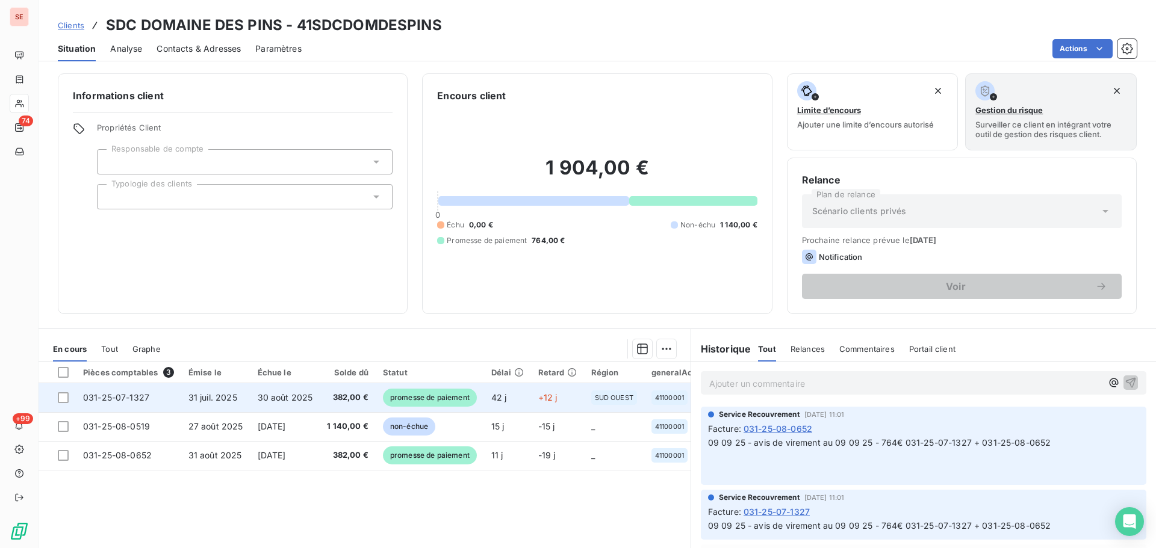
click at [156, 392] on td "031-25-07-1327" at bounding box center [128, 397] width 105 height 29
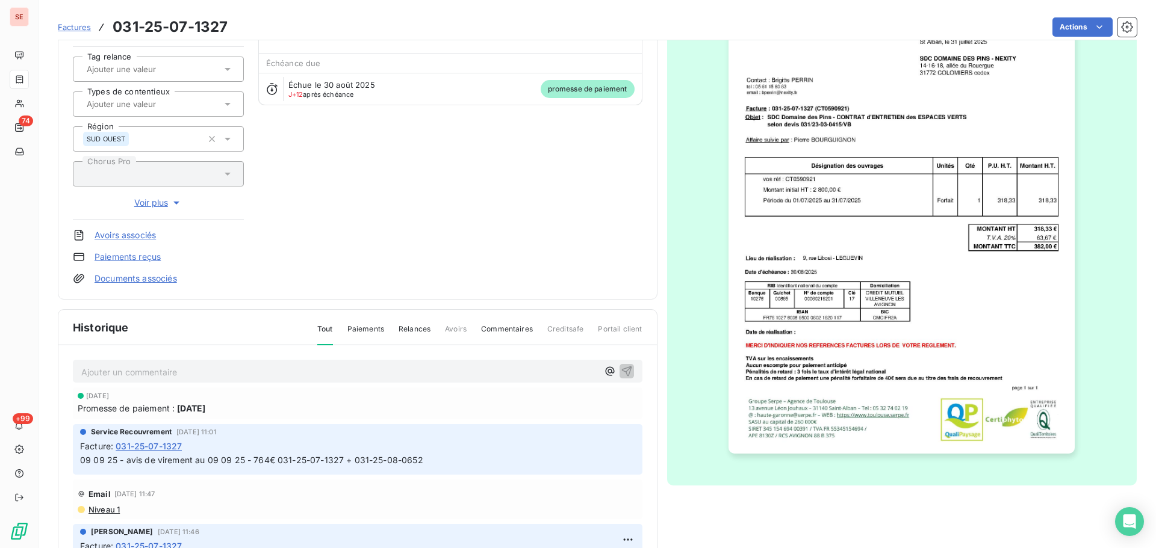
scroll to position [175, 0]
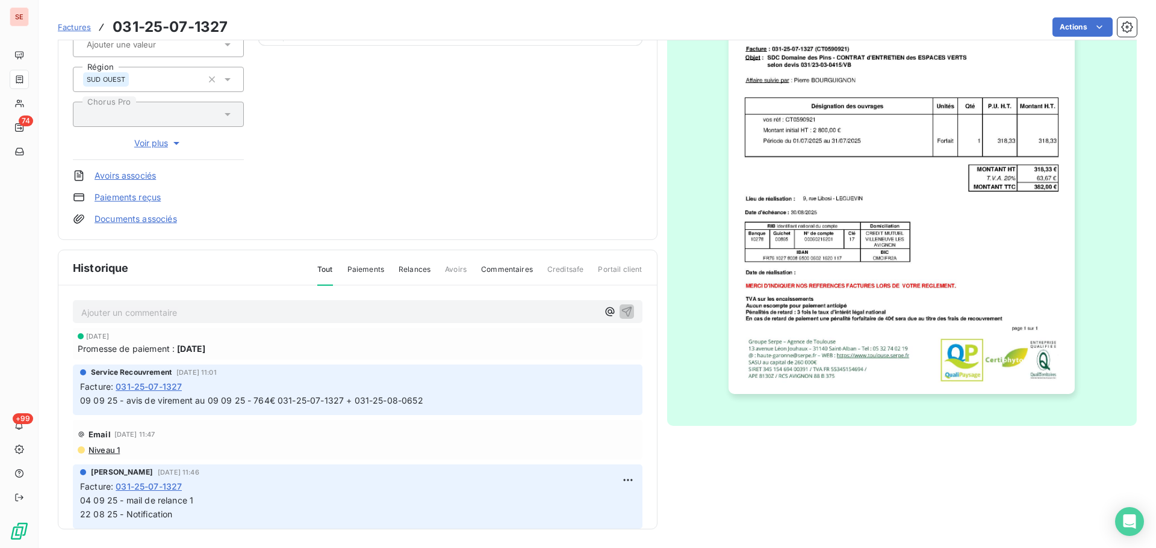
click at [279, 309] on p "Ajouter un commentaire ﻿" at bounding box center [339, 312] width 517 height 15
click at [621, 315] on icon "button" at bounding box center [627, 311] width 12 height 12
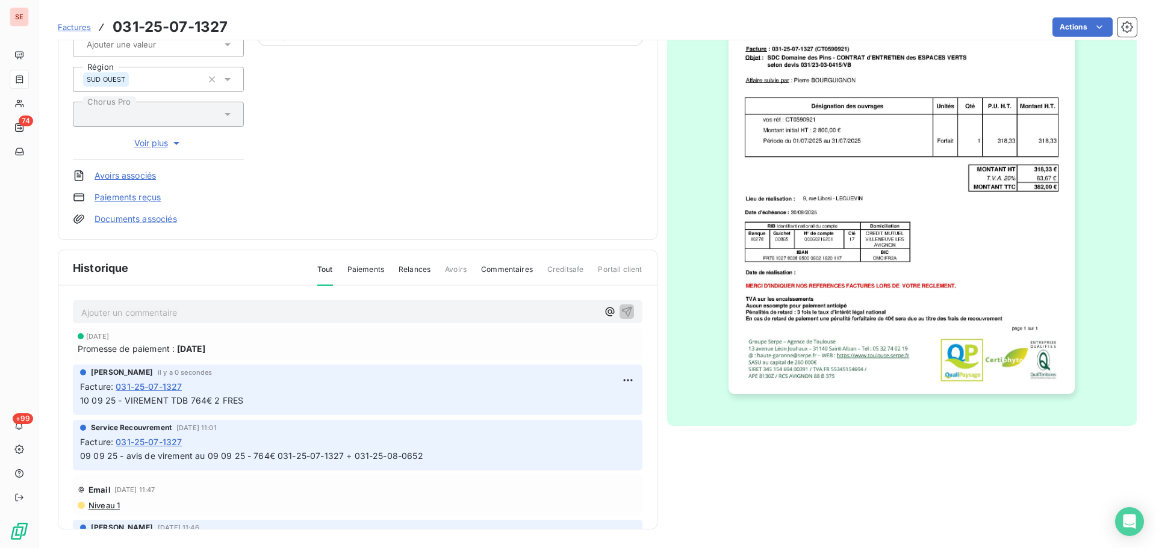
click at [235, 397] on span "10 09 25 - VIREMENT TDB 764€ 2 FRES" at bounding box center [161, 401] width 163 height 10
copy div "10 09 25 - VIREMENT TDB 764€ 2 FRES"
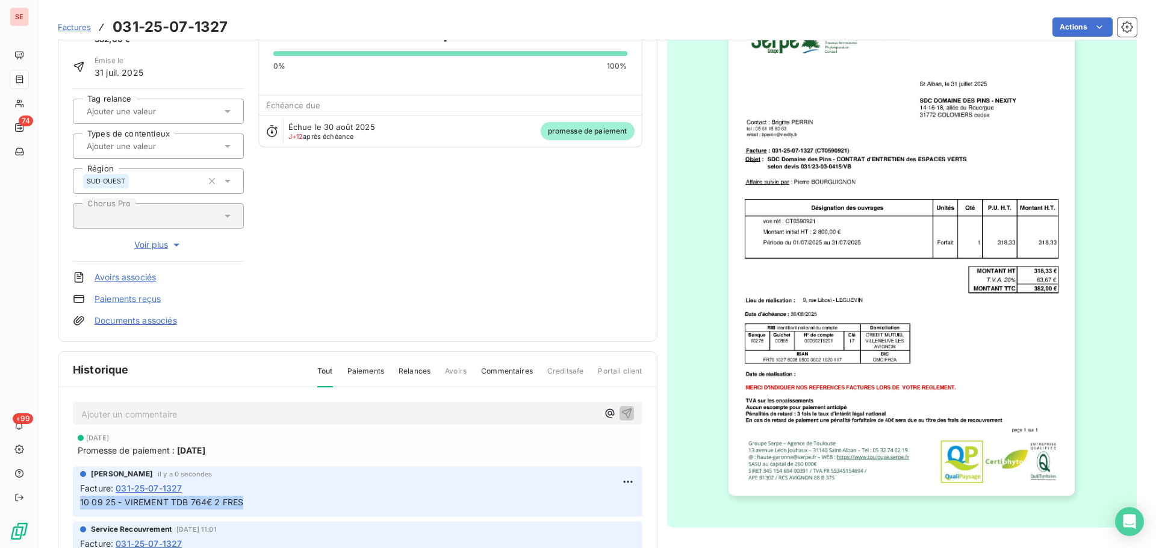
scroll to position [0, 0]
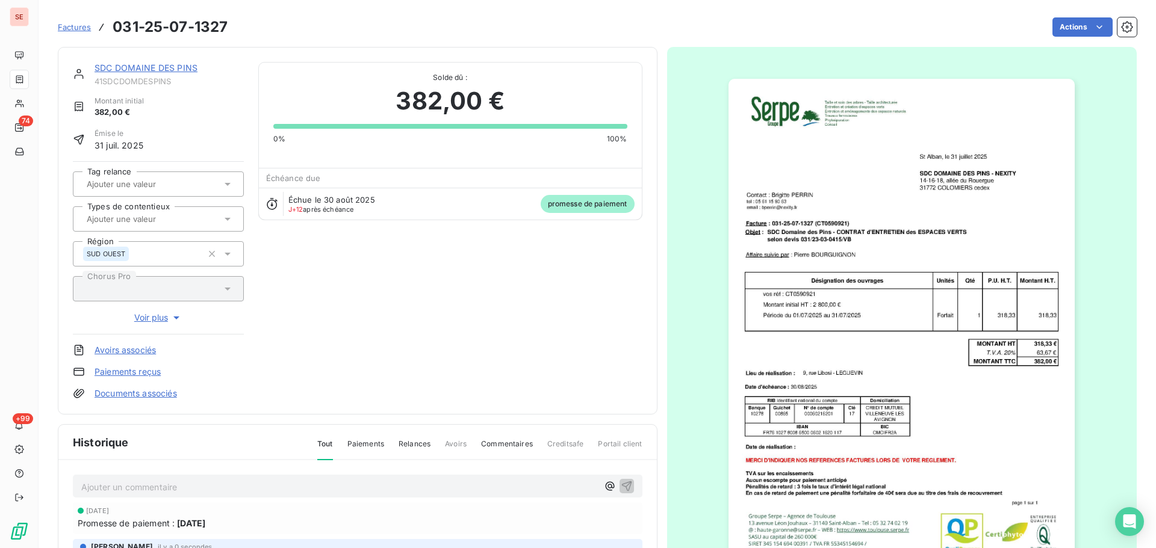
click at [176, 68] on link "SDC DOMAINE DES PINS" at bounding box center [146, 68] width 103 height 10
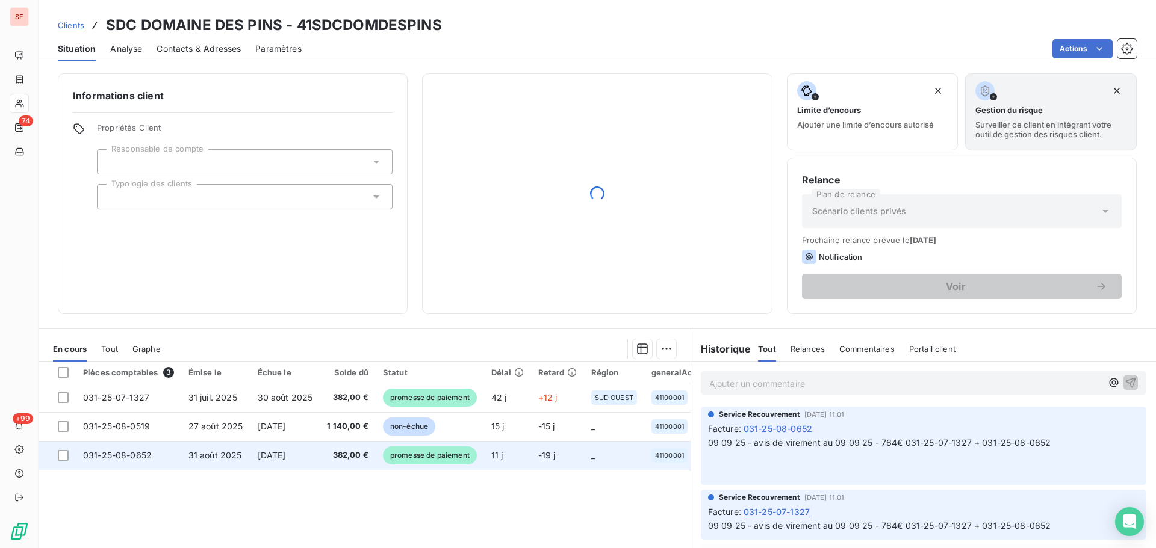
click at [247, 446] on td "31 août 2025" at bounding box center [215, 455] width 69 height 29
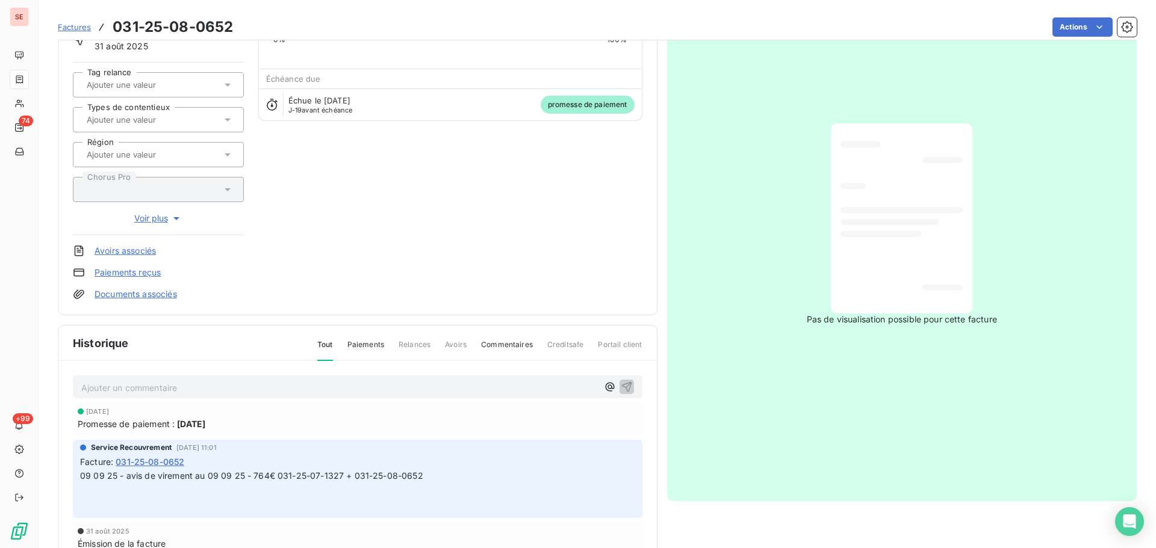
scroll to position [176, 0]
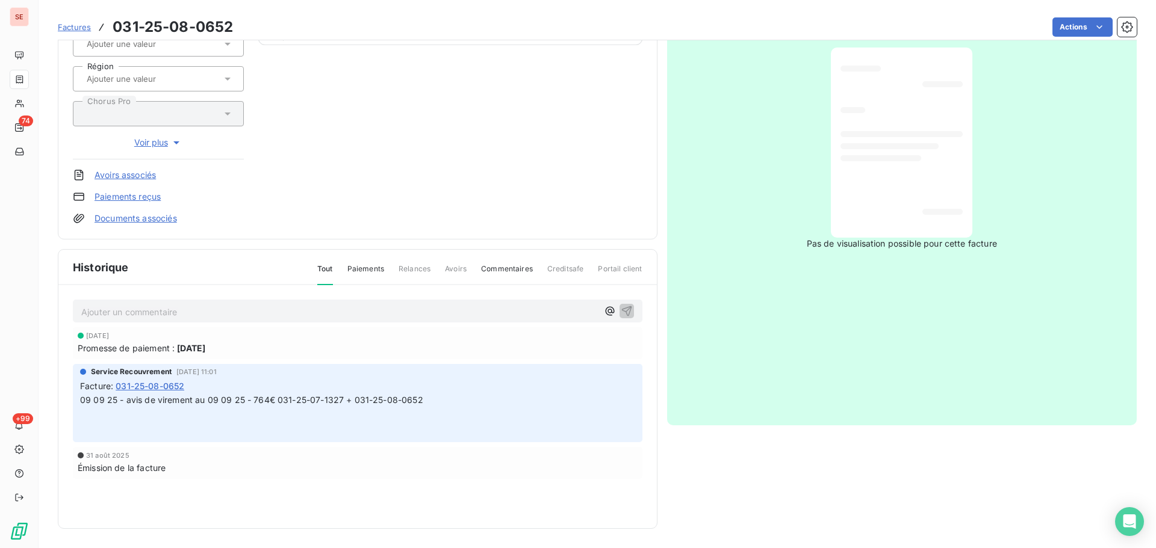
click at [238, 312] on p "Ajouter un commentaire ﻿" at bounding box center [339, 312] width 517 height 15
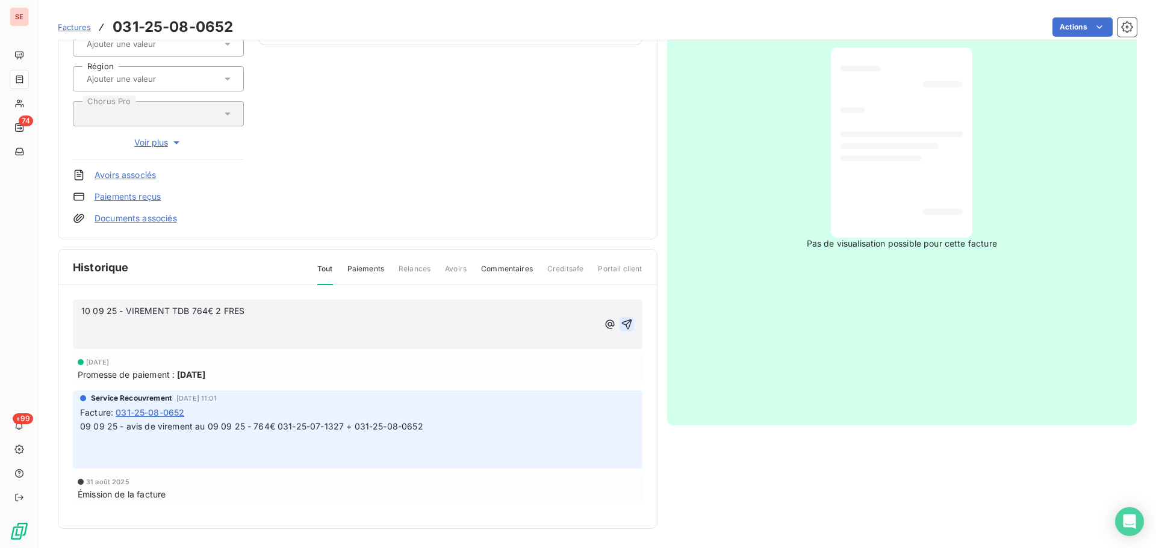
click at [621, 329] on icon "button" at bounding box center [627, 324] width 12 height 12
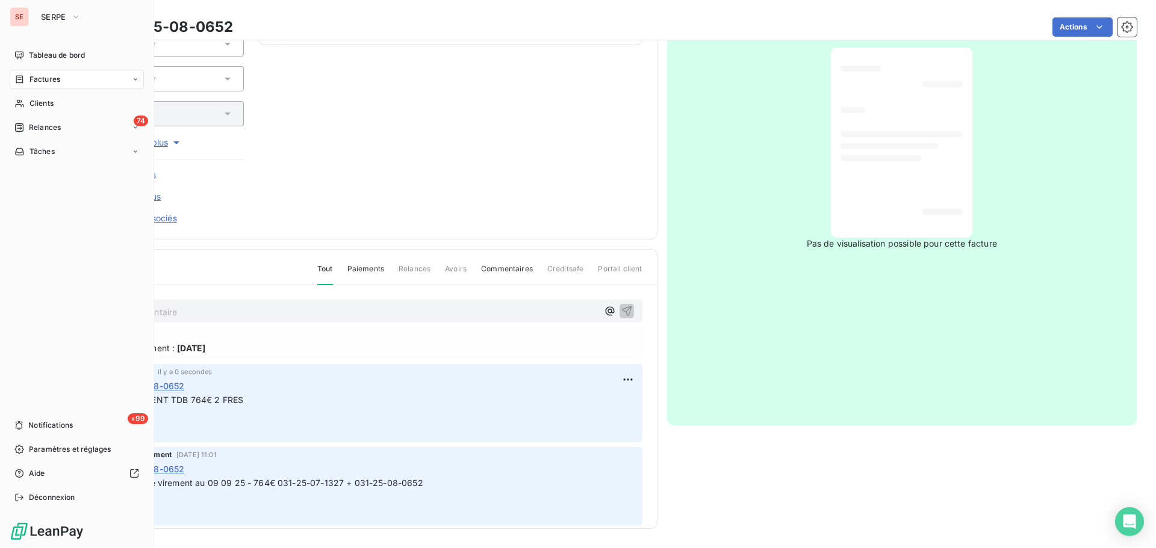
click at [20, 82] on icon at bounding box center [19, 80] width 10 height 10
click at [43, 125] on span "Relances" at bounding box center [45, 127] width 32 height 11
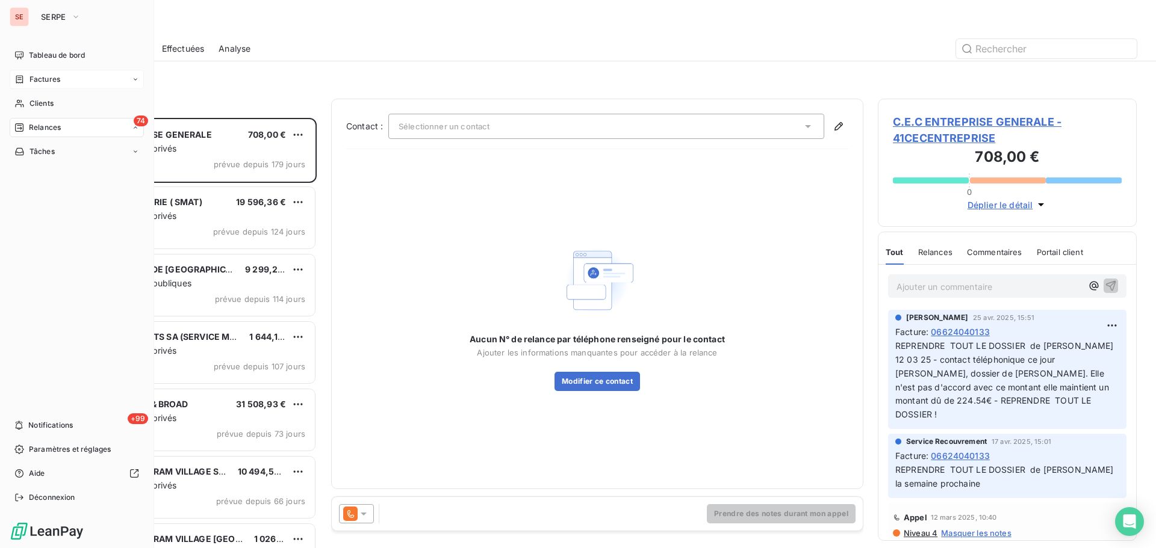
scroll to position [421, 250]
click at [55, 77] on span "Factures" at bounding box center [44, 79] width 31 height 11
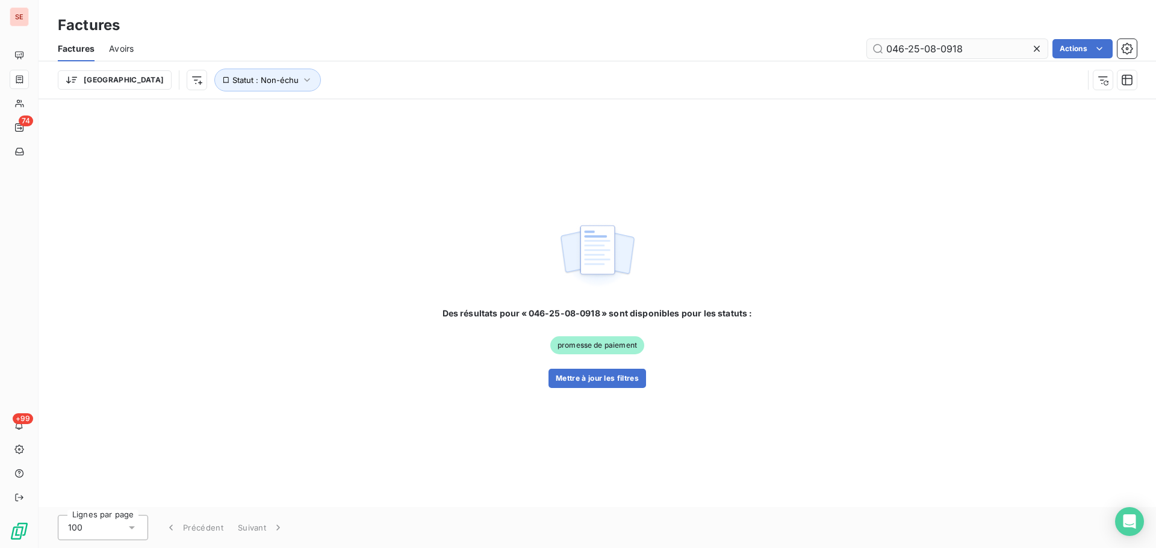
click at [995, 46] on input "046-25-08-0918" at bounding box center [957, 48] width 181 height 19
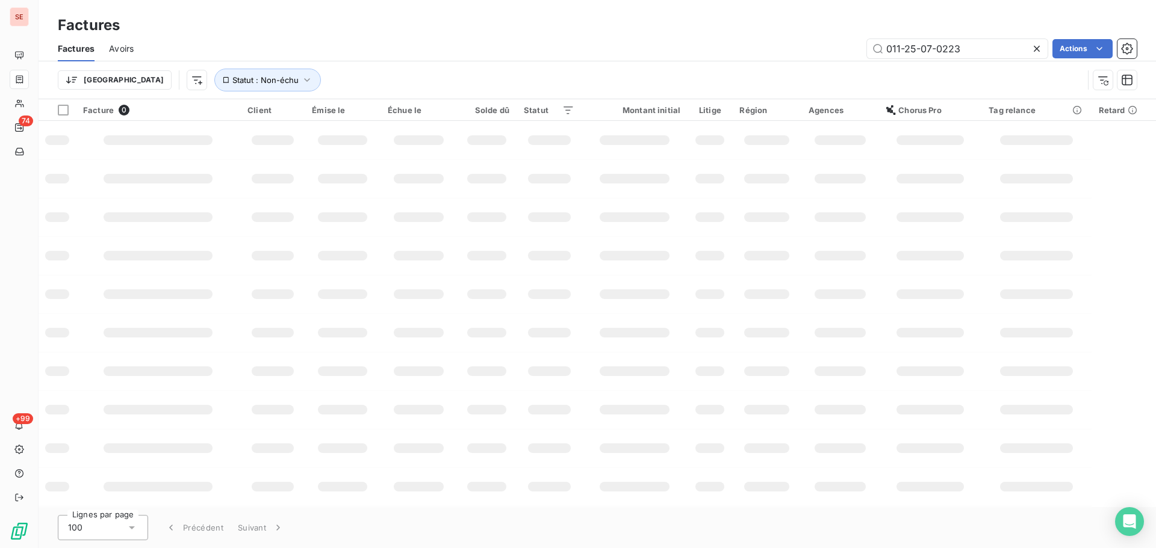
type input "011-25-07-0223"
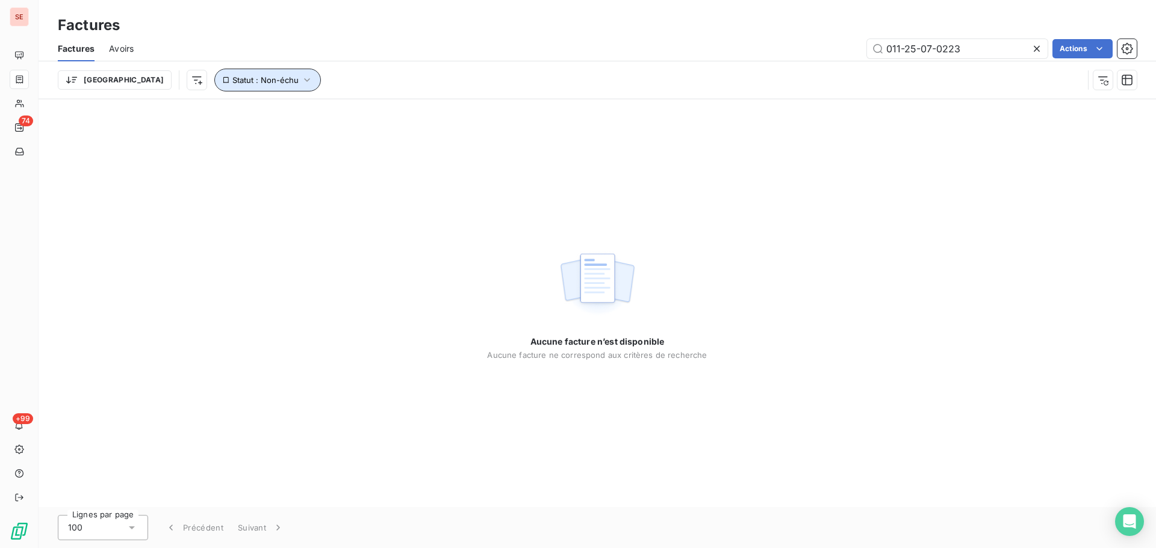
click at [301, 76] on icon "button" at bounding box center [307, 80] width 12 height 12
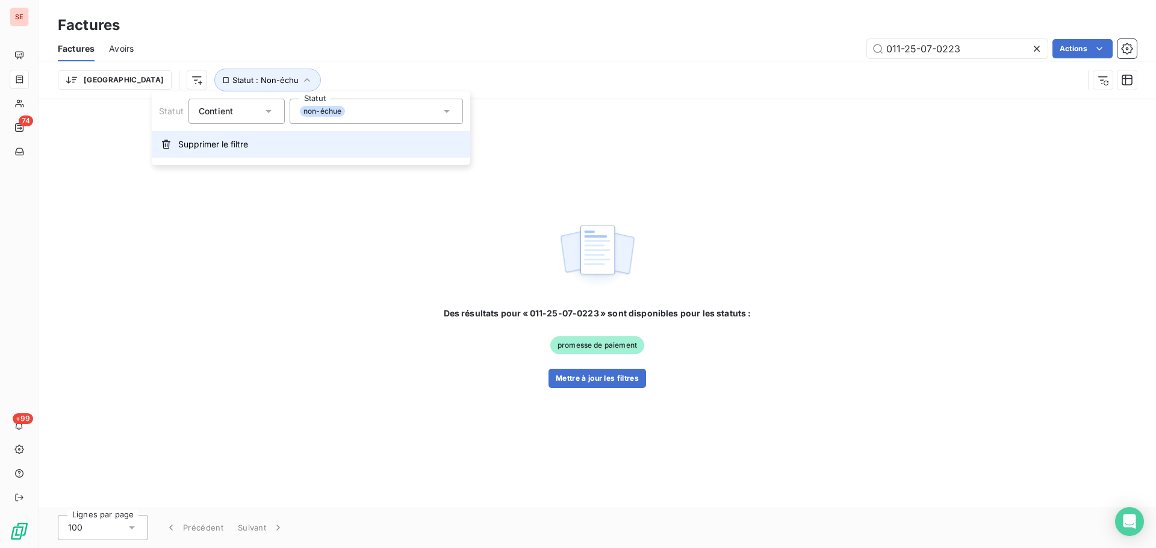
click at [251, 147] on button "Supprimer le filtre" at bounding box center [311, 144] width 318 height 26
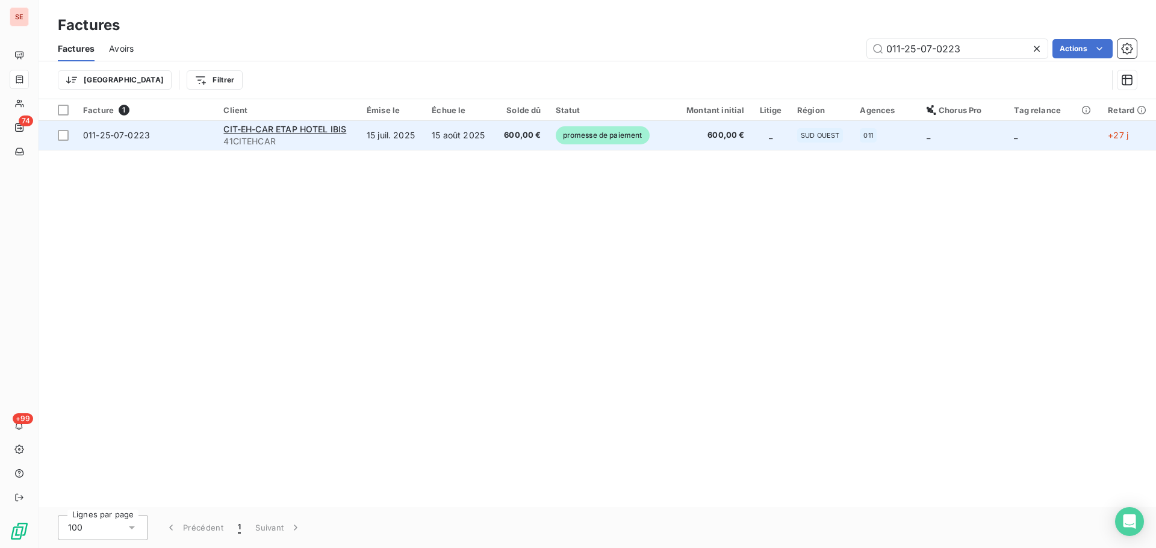
click at [490, 144] on td "15 août 2025" at bounding box center [459, 135] width 70 height 29
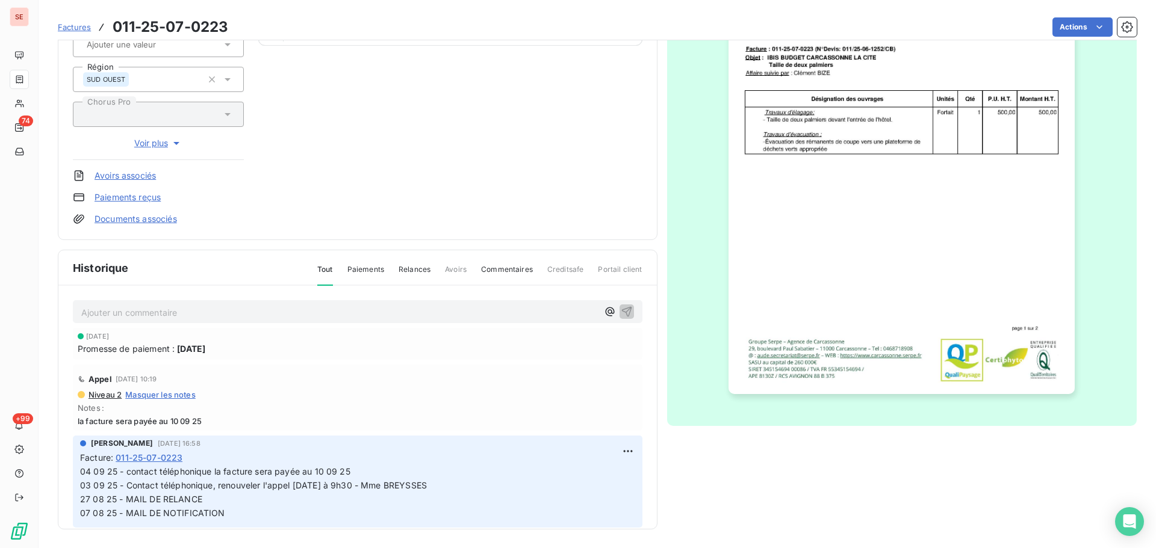
scroll to position [176, 0]
click at [325, 315] on p "Ajouter un commentaire ﻿" at bounding box center [339, 312] width 517 height 15
click at [621, 312] on icon "button" at bounding box center [626, 311] width 10 height 10
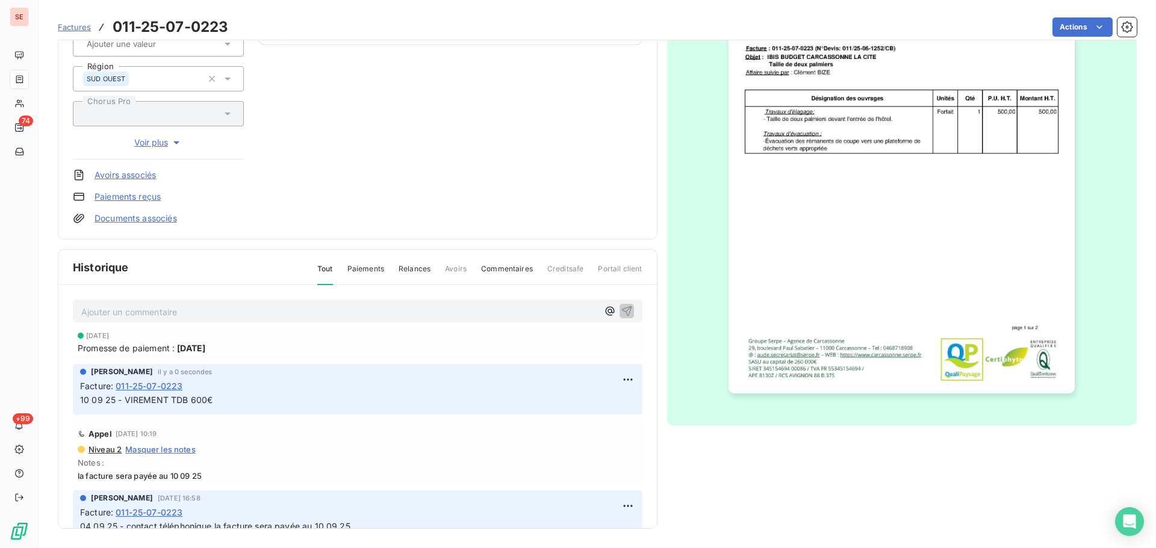
scroll to position [0, 0]
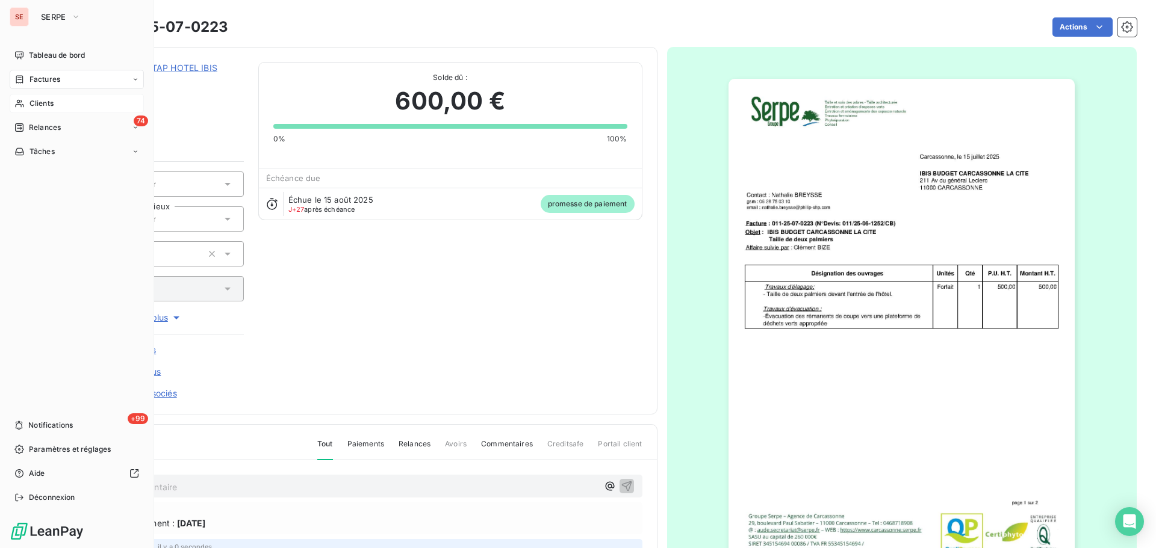
click at [29, 98] on div "Clients" at bounding box center [77, 103] width 134 height 19
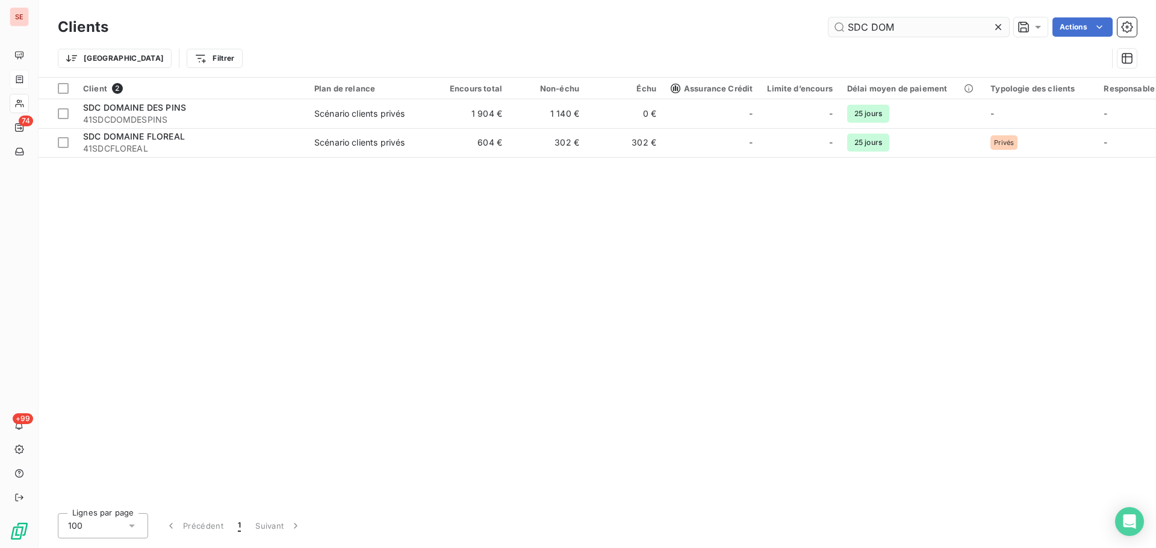
click at [901, 27] on input "SDC DOM" at bounding box center [918, 26] width 181 height 19
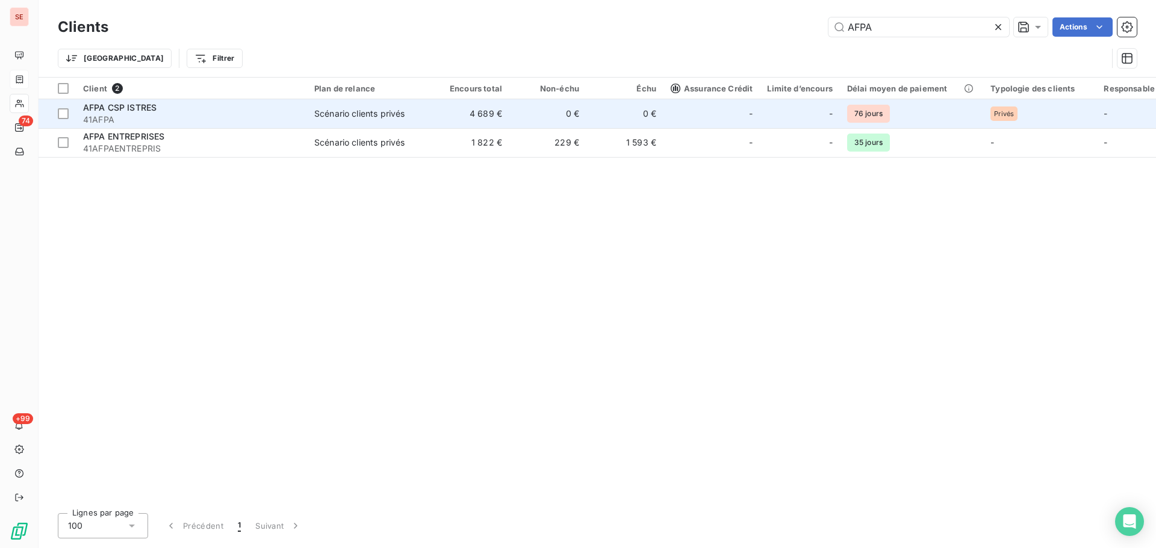
type input "AFPA"
click at [384, 122] on td "Scénario clients privés" at bounding box center [369, 113] width 125 height 29
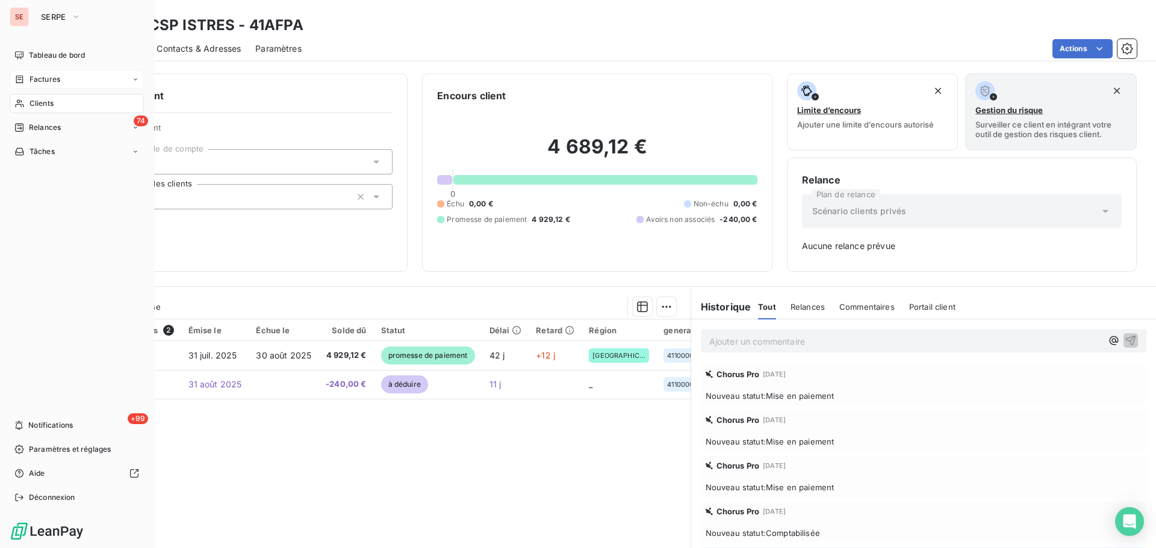
drag, startPoint x: 28, startPoint y: 108, endPoint x: 42, endPoint y: 102, distance: 15.7
click at [28, 108] on div "Clients" at bounding box center [77, 103] width 134 height 19
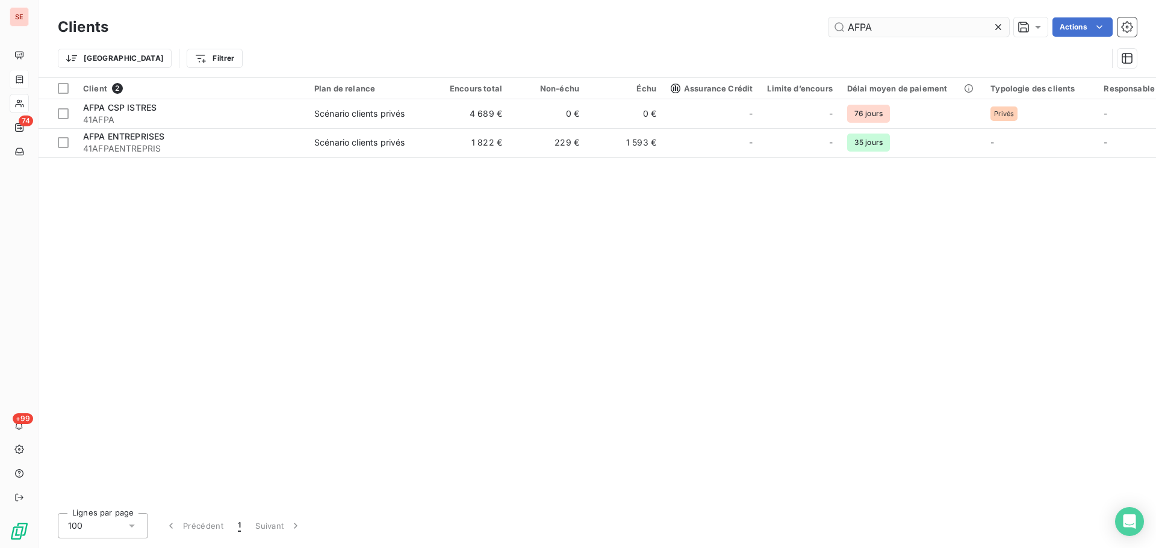
click at [899, 22] on input "AFPA" at bounding box center [918, 26] width 181 height 19
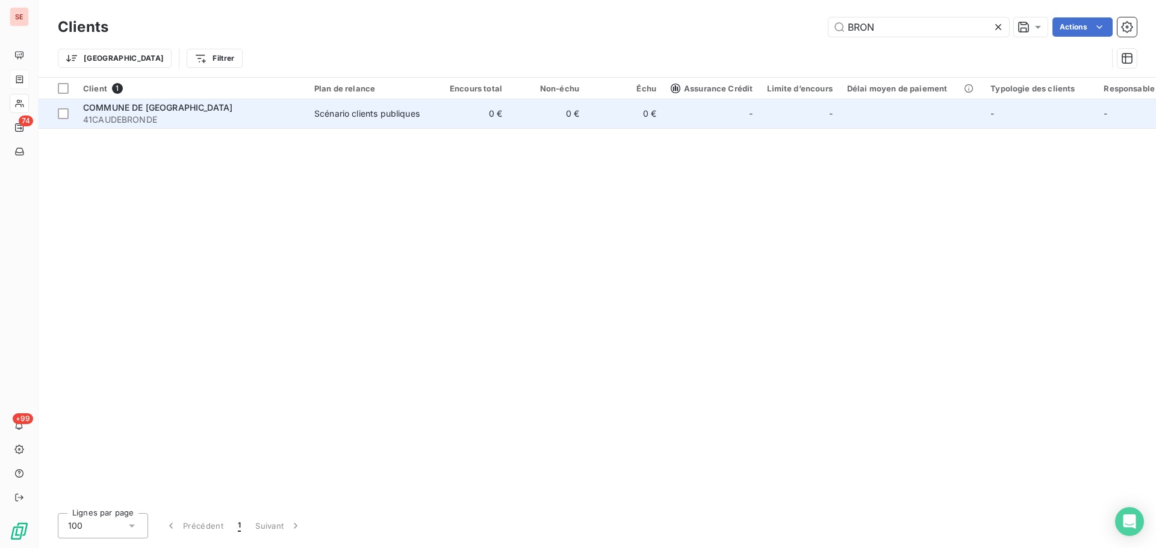
type input "BRON"
click at [437, 114] on td "0 €" at bounding box center [470, 113] width 77 height 29
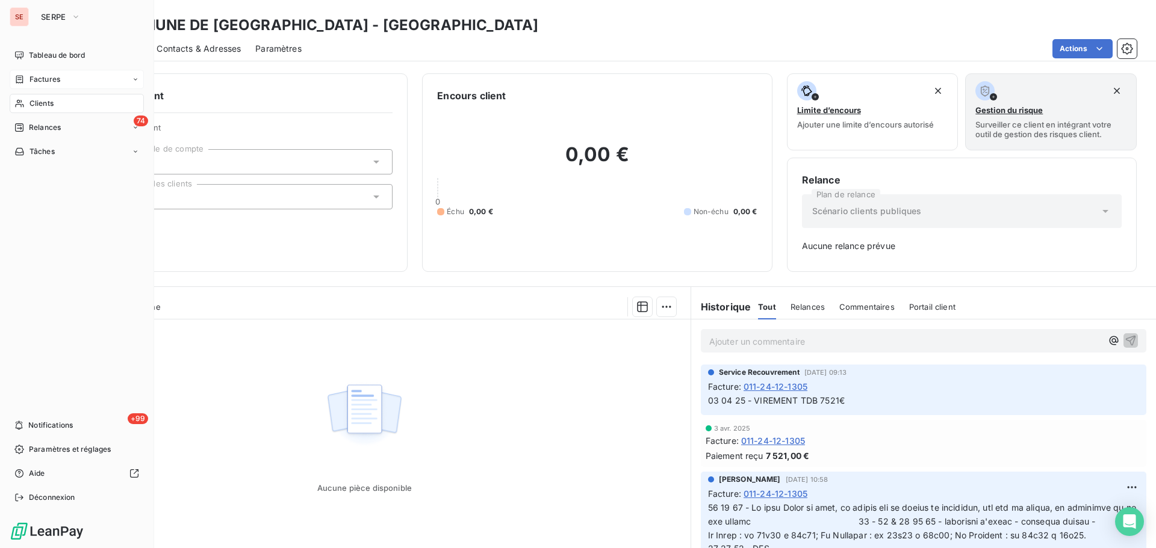
click at [51, 81] on span "Factures" at bounding box center [44, 79] width 31 height 11
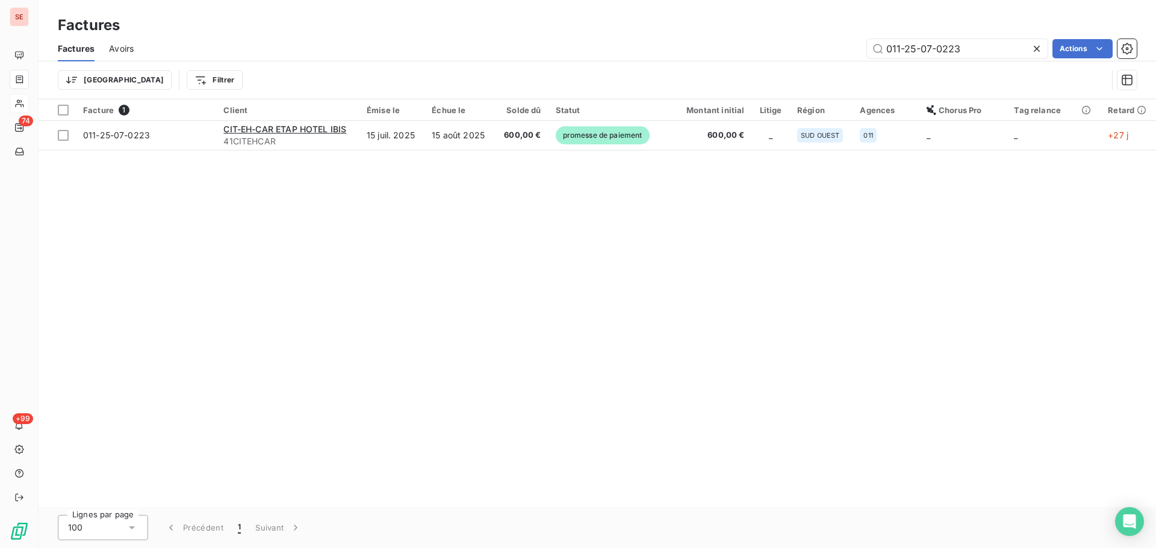
click at [1040, 43] on icon at bounding box center [1037, 49] width 12 height 12
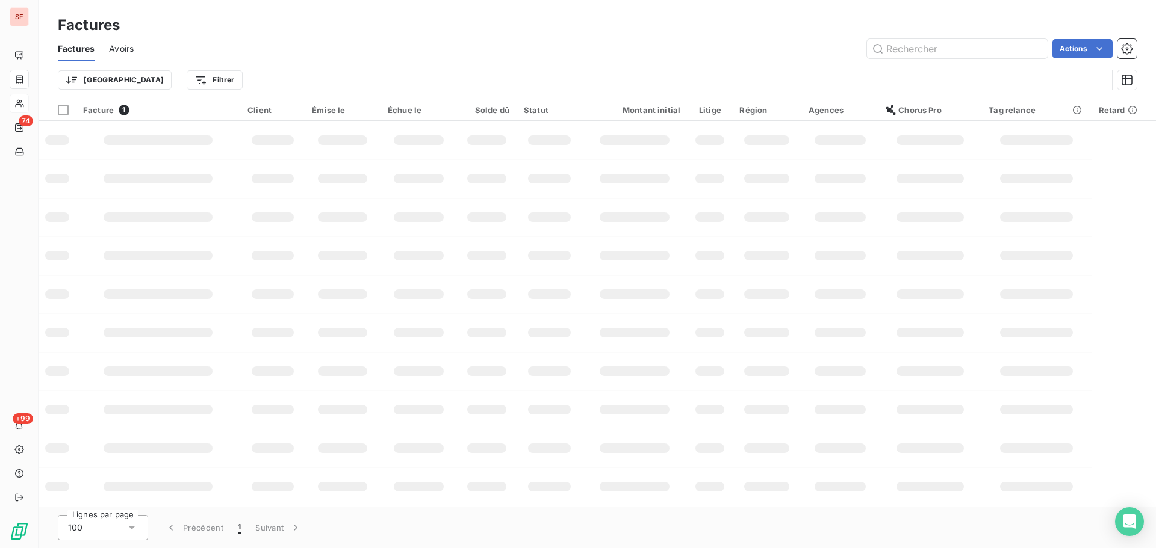
click at [151, 82] on html "SE 74 +99 Factures Factures Avoirs Actions Trier Filtrer Facture 1 Client Émise…" at bounding box center [578, 274] width 1156 height 548
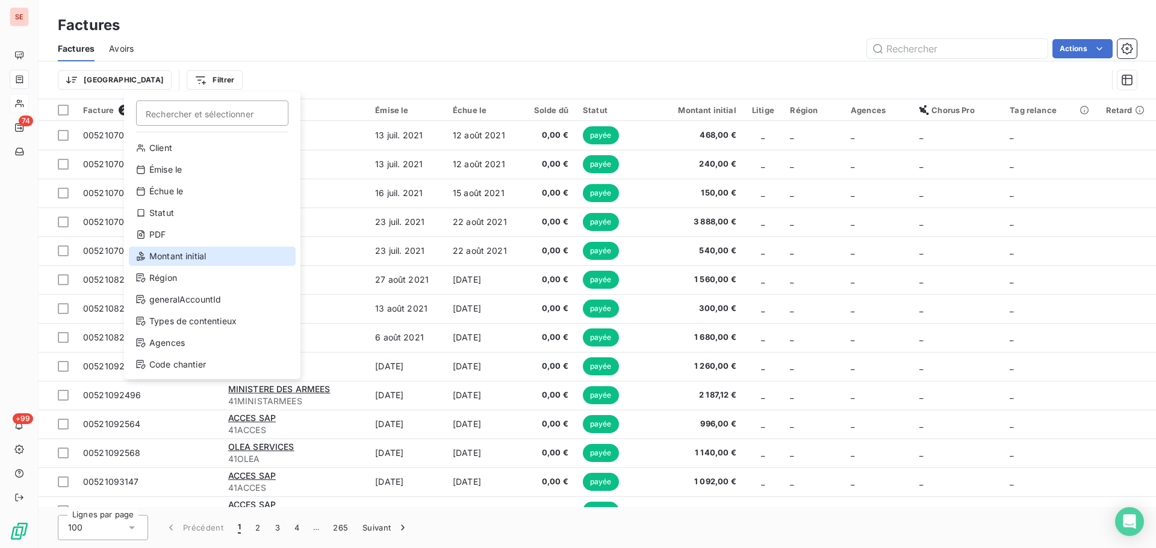
click at [185, 249] on div "Montant initial" at bounding box center [212, 256] width 167 height 19
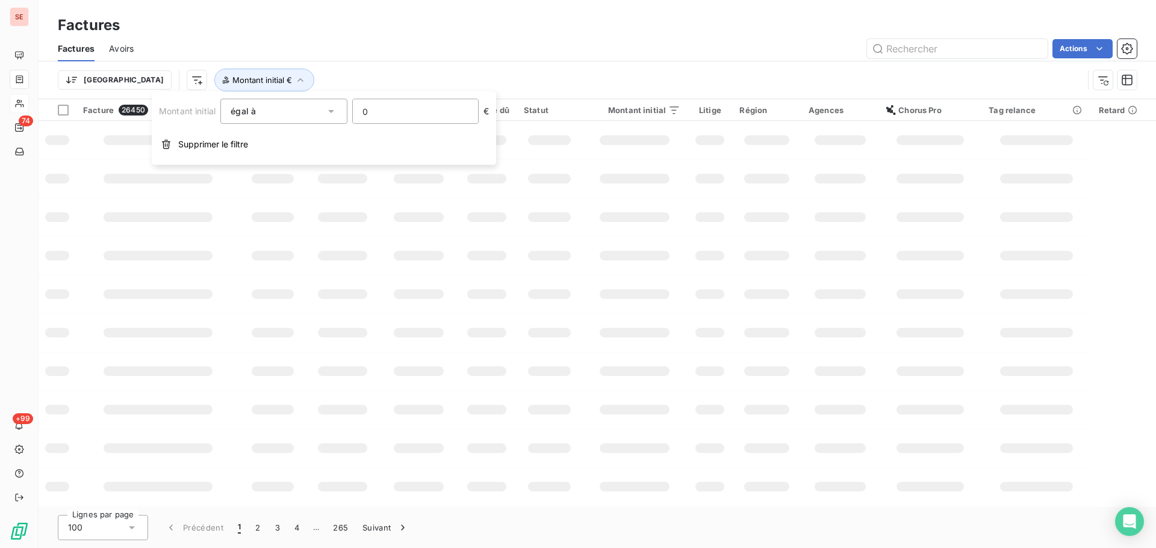
click at [374, 112] on input "0" at bounding box center [415, 111] width 125 height 24
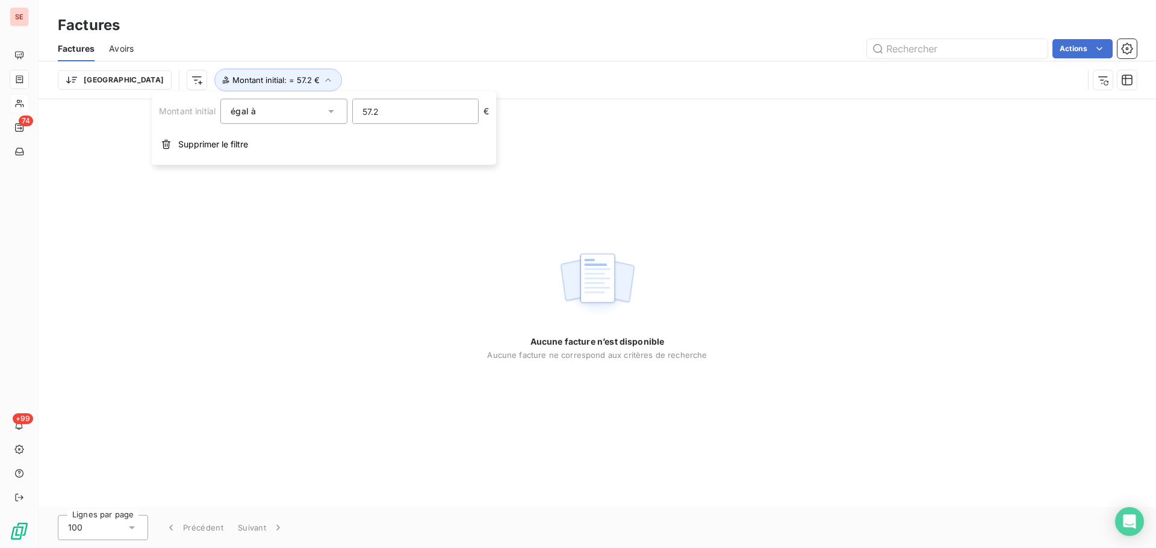
type input "57.29"
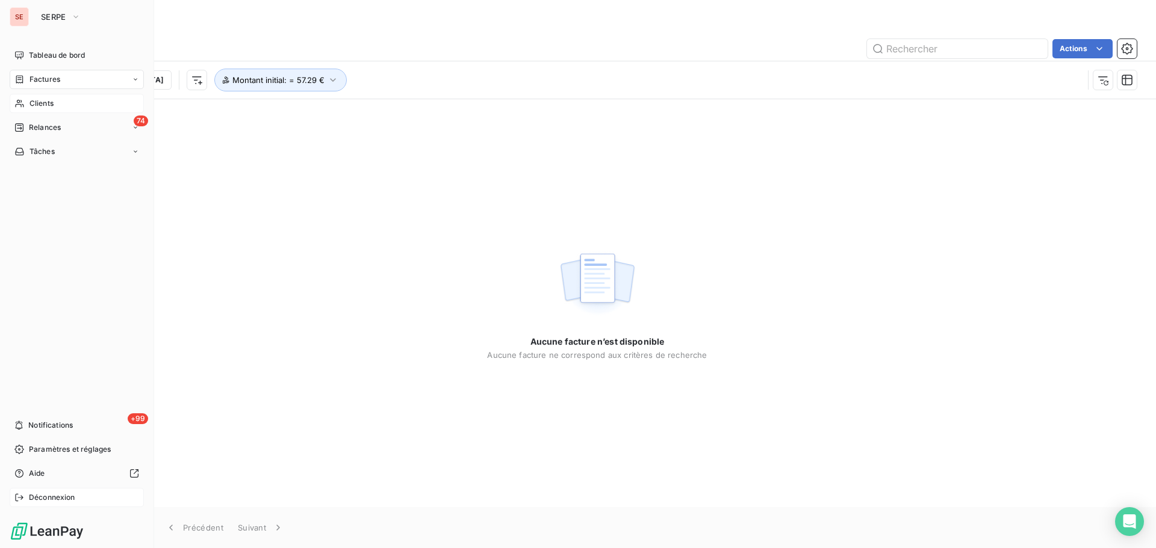
click at [43, 491] on div "Déconnexion" at bounding box center [77, 497] width 134 height 19
